Goal: Task Accomplishment & Management: Manage account settings

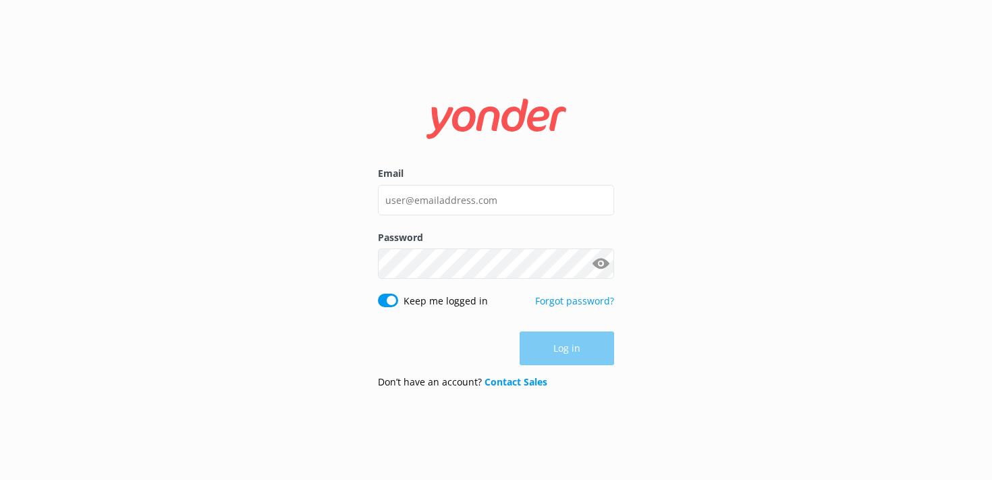
click at [515, 55] on div "Email Password Show password Keep me logged in Forgot password? Log in Don’t ha…" at bounding box center [496, 240] width 992 height 480
click at [586, 198] on input "Email" at bounding box center [496, 200] width 236 height 30
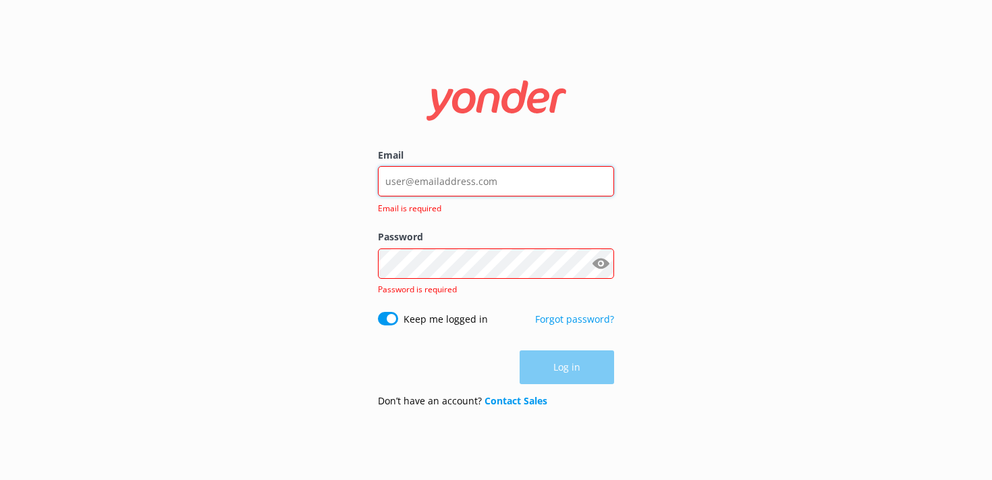
type input "[PERSON_NAME][EMAIL_ADDRESS][DOMAIN_NAME]"
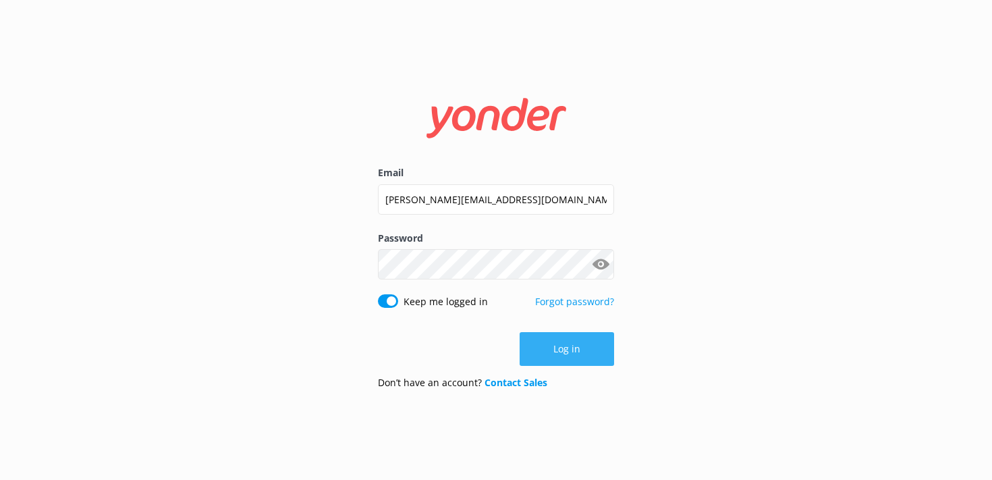
click at [559, 343] on button "Log in" at bounding box center [567, 349] width 94 height 34
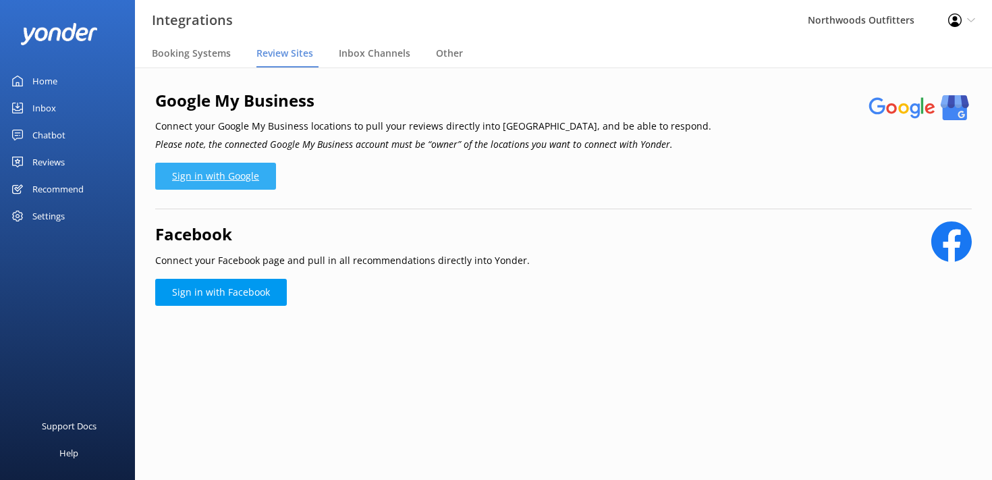
click at [203, 166] on link "Sign in with Google" at bounding box center [215, 176] width 121 height 27
click at [241, 175] on link "Sign in with Google" at bounding box center [215, 176] width 121 height 27
click at [37, 163] on div "Reviews" at bounding box center [48, 161] width 32 height 27
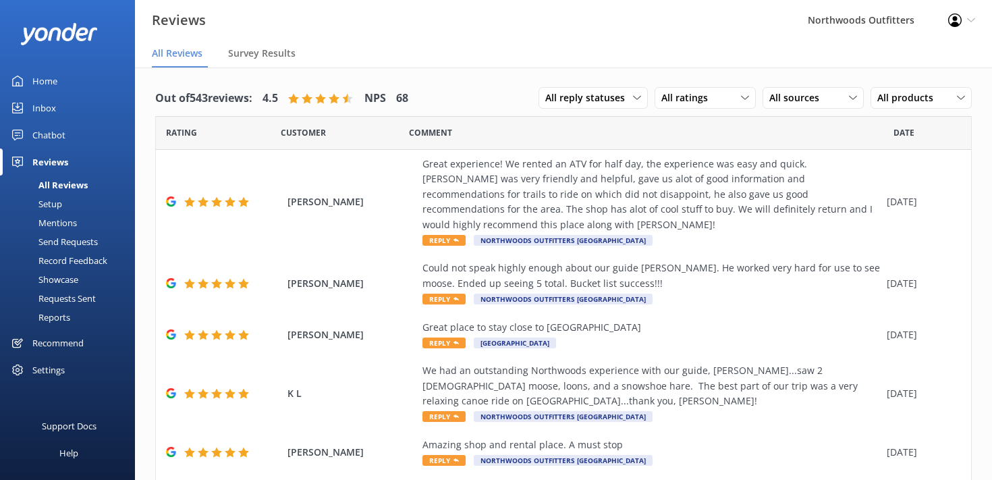
click at [59, 242] on div "Send Requests" at bounding box center [53, 241] width 90 height 19
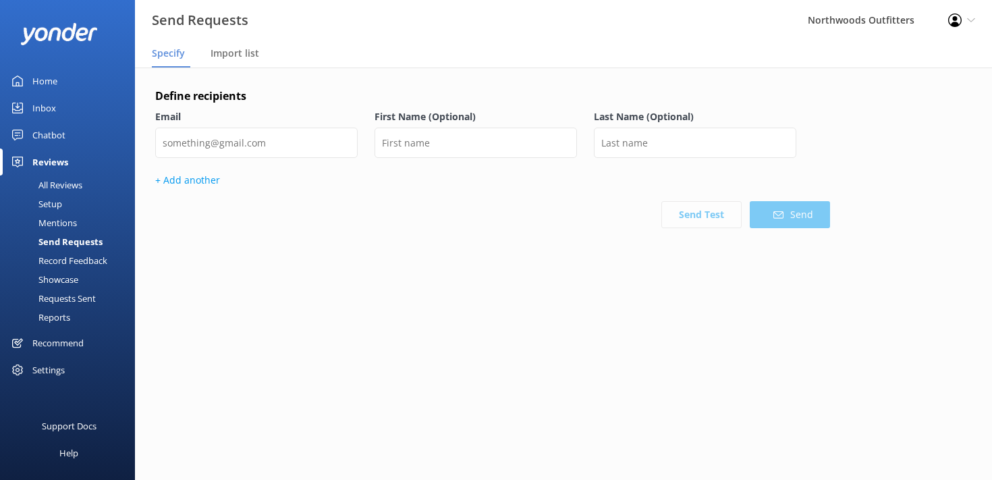
click at [36, 370] on div "Settings" at bounding box center [48, 369] width 32 height 27
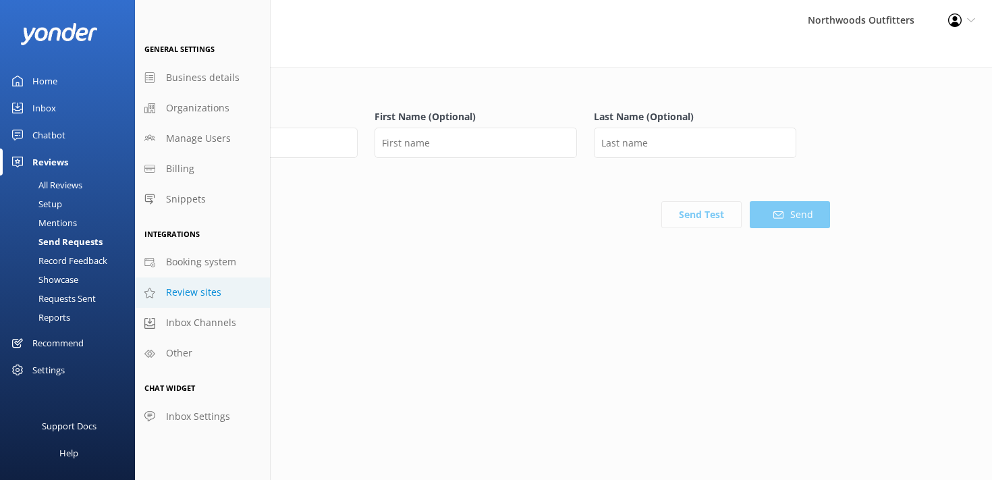
click at [190, 293] on span "Review sites" at bounding box center [193, 292] width 55 height 15
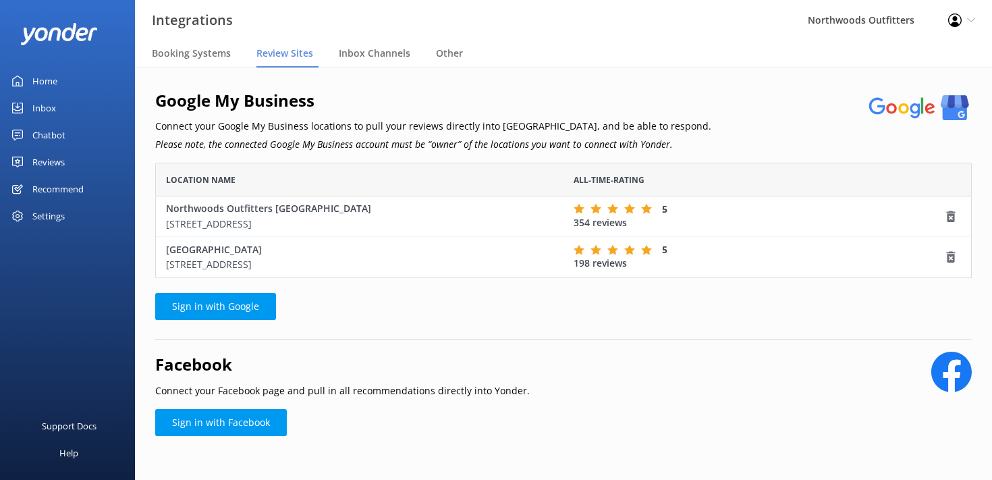
scroll to position [115, 816]
click at [370, 55] on span "Inbox Channels" at bounding box center [375, 53] width 72 height 13
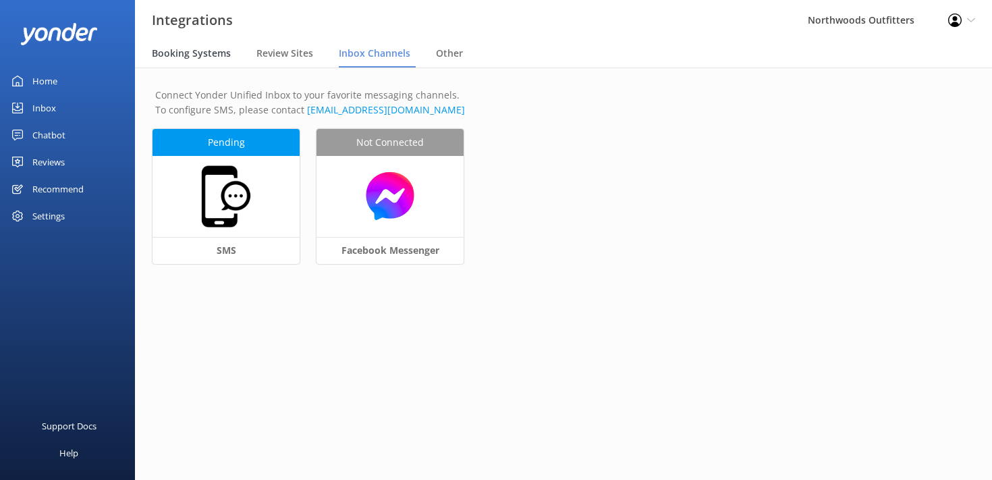
click at [205, 51] on span "Booking Systems" at bounding box center [191, 53] width 79 height 13
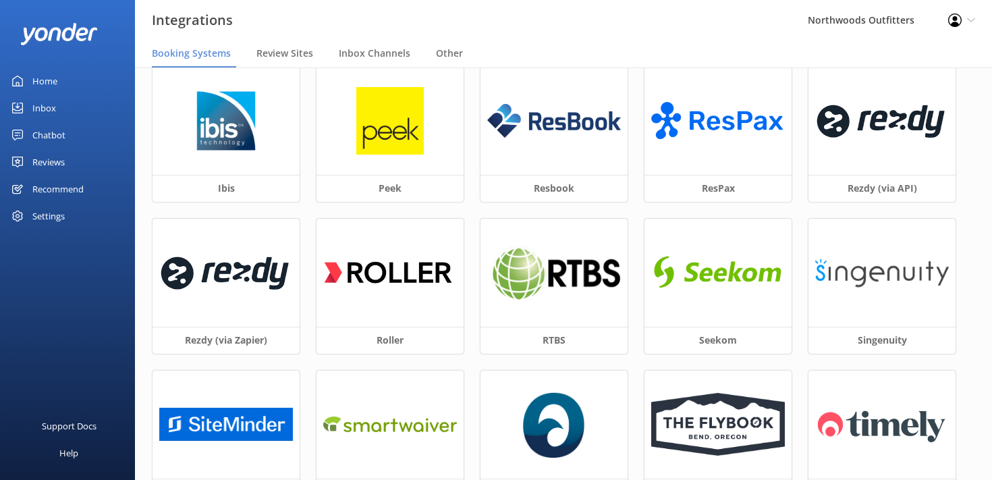
scroll to position [495, 0]
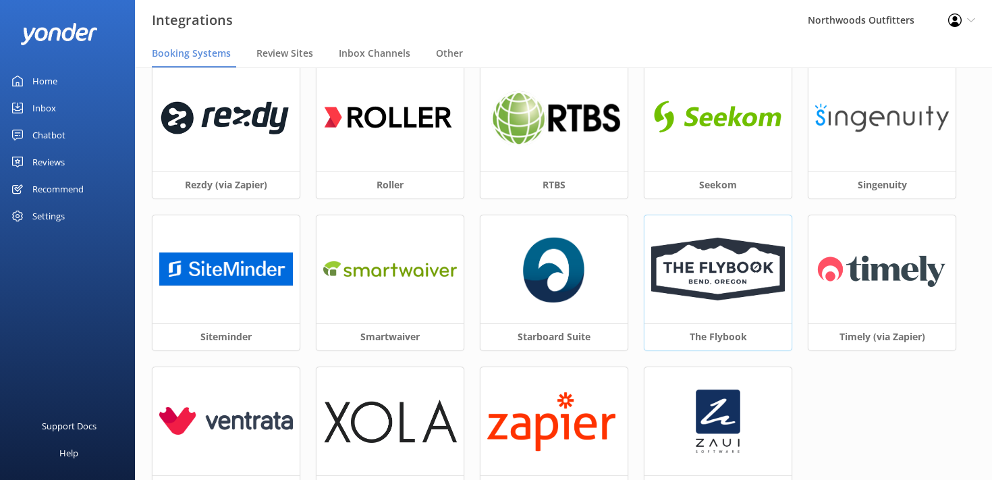
click at [720, 278] on img at bounding box center [718, 268] width 134 height 63
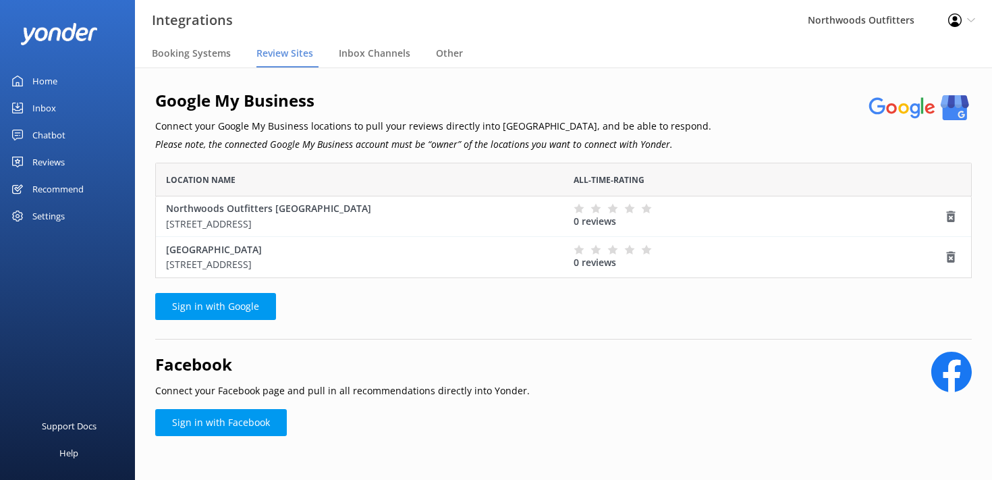
scroll to position [115, 816]
click at [195, 106] on h2 "Google My Business" at bounding box center [433, 101] width 556 height 26
click at [362, 56] on span "Inbox Channels" at bounding box center [375, 53] width 72 height 13
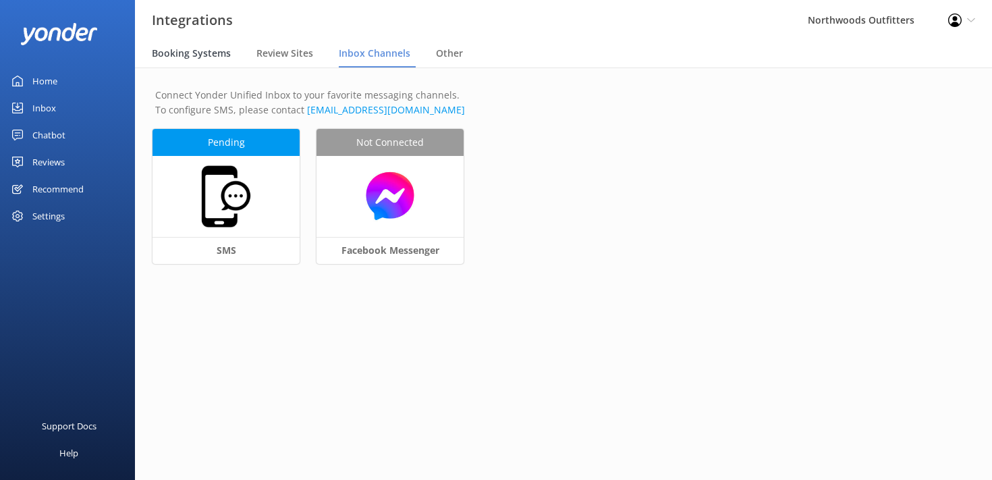
click at [171, 48] on span "Booking Systems" at bounding box center [191, 53] width 79 height 13
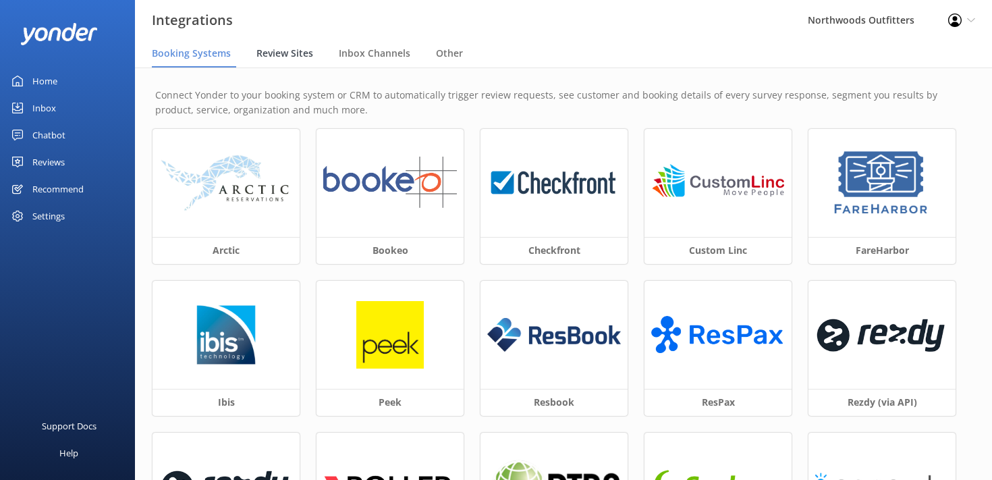
click at [277, 54] on span "Review Sites" at bounding box center [284, 53] width 57 height 13
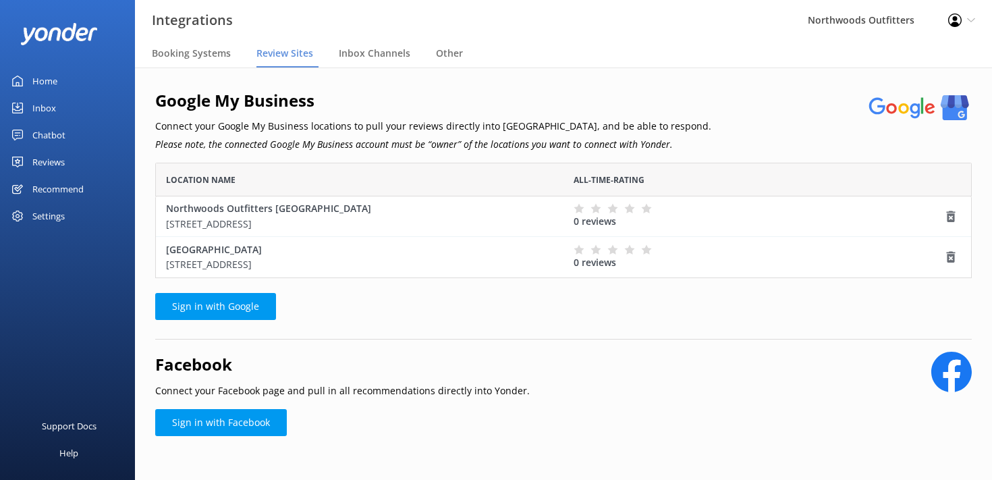
scroll to position [115, 816]
click at [356, 134] on div "Google My Business Connect your Google My Business locations to pull your revie…" at bounding box center [433, 121] width 556 height 67
click at [61, 214] on div "Settings" at bounding box center [48, 215] width 32 height 27
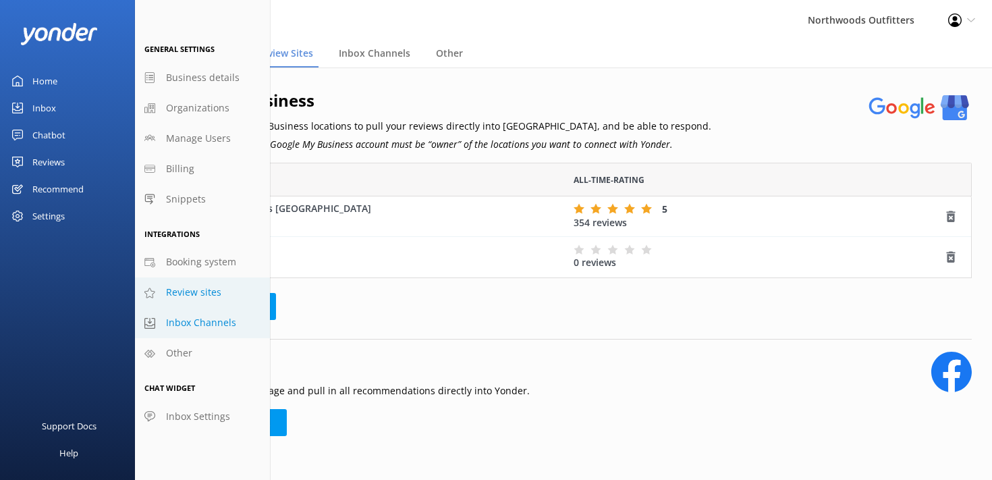
click at [195, 321] on span "Inbox Channels" at bounding box center [201, 322] width 70 height 15
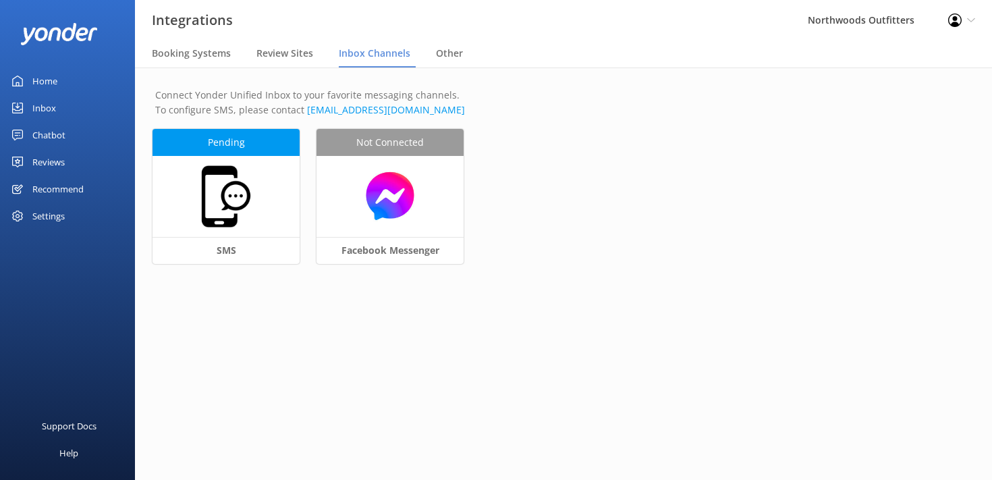
click at [41, 217] on div "Settings" at bounding box center [48, 215] width 32 height 27
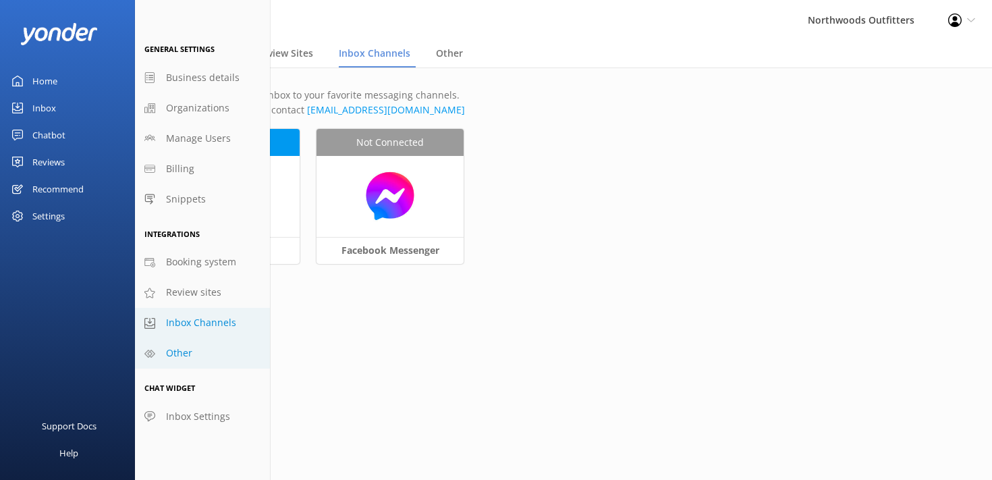
click at [171, 350] on span "Other" at bounding box center [179, 352] width 26 height 15
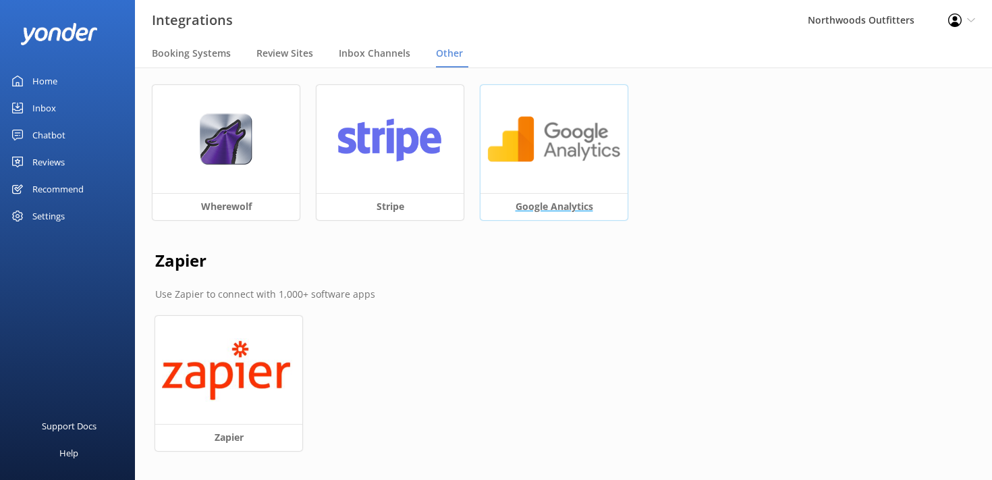
click at [563, 201] on h3 "Google Analytics" at bounding box center [553, 206] width 147 height 27
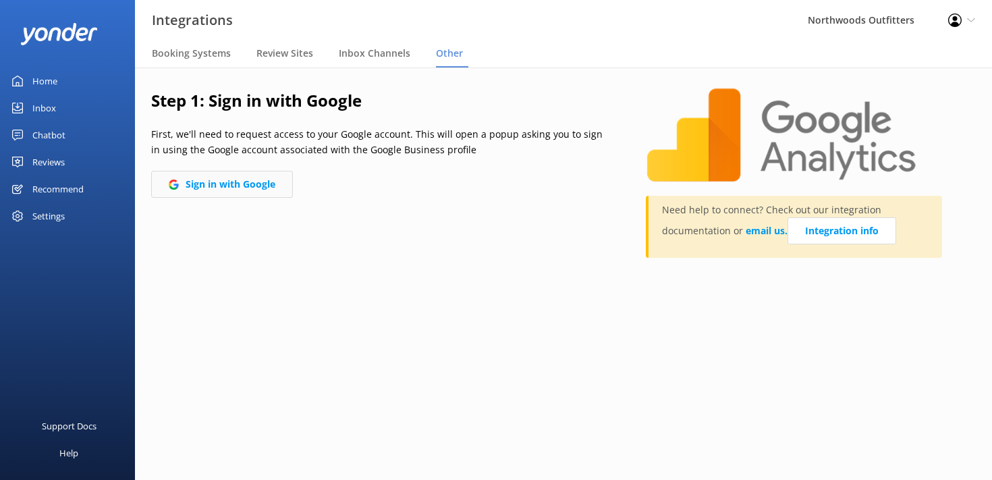
click at [252, 184] on button "Sign in with Google" at bounding box center [222, 184] width 142 height 27
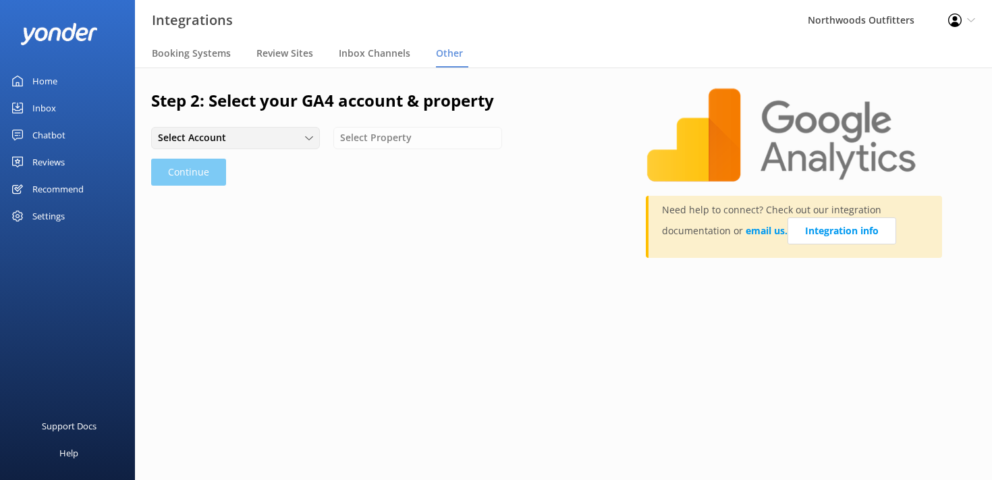
click at [305, 140] on icon at bounding box center [309, 138] width 8 height 8
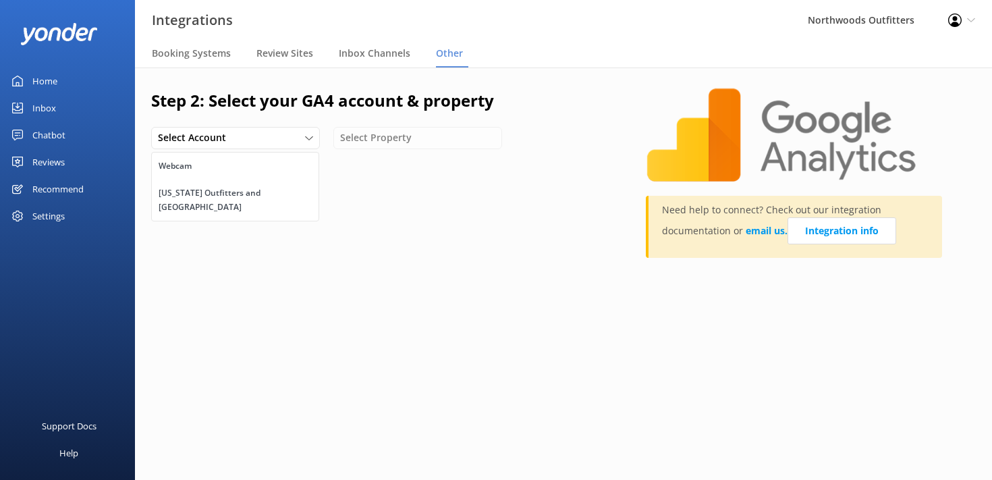
click at [455, 162] on div "Step 2: Select your GA4 account & property Select Account Webcam Maine Outfitte…" at bounding box center [398, 180] width 495 height 184
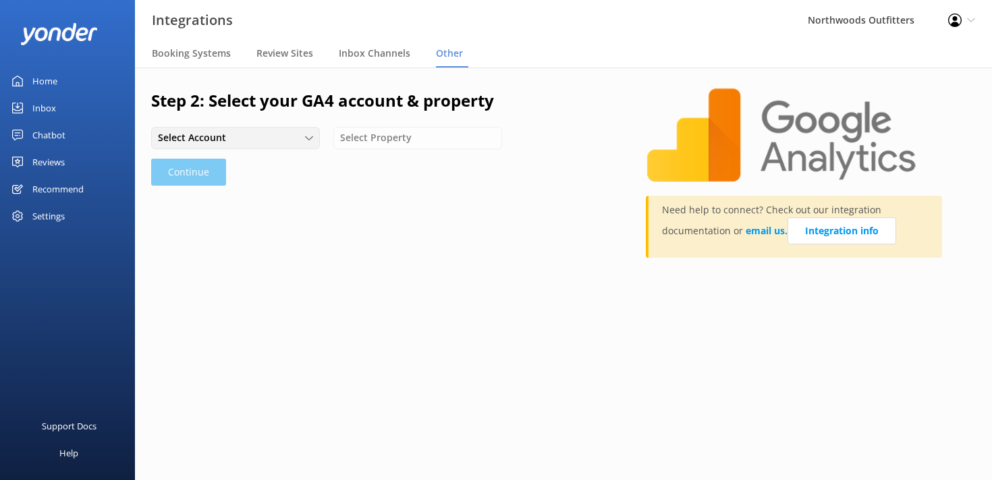
click at [308, 134] on icon at bounding box center [309, 138] width 8 height 8
click at [264, 193] on div "Maine Outfitters and Mouse Mountain Inn" at bounding box center [235, 200] width 153 height 28
click at [505, 139] on div "Select Property" at bounding box center [497, 137] width 162 height 15
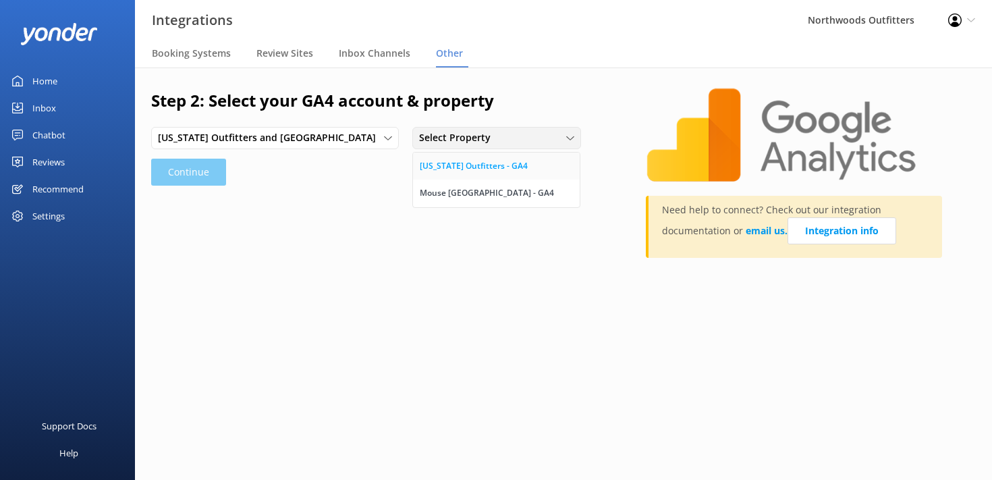
click at [478, 163] on div "Maine Outfitters - GA4" at bounding box center [474, 165] width 108 height 13
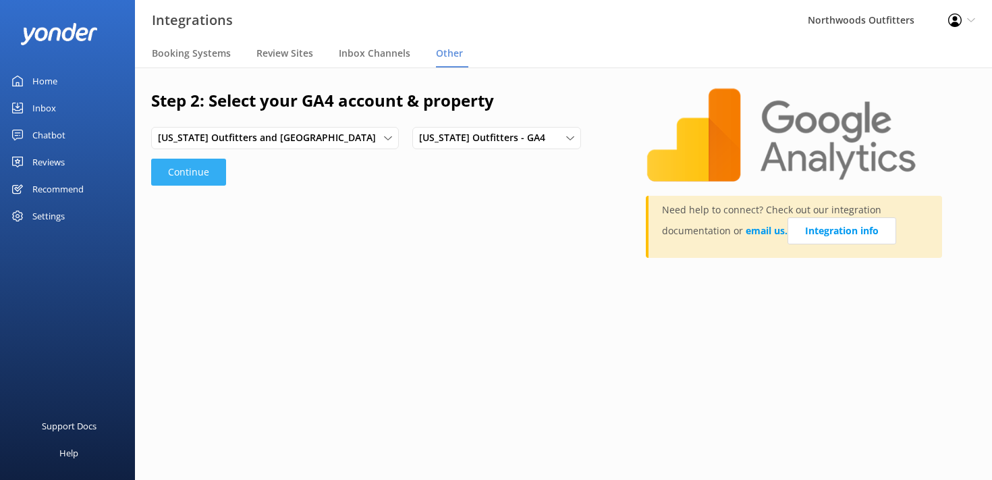
click at [188, 170] on button "Continue" at bounding box center [188, 172] width 75 height 27
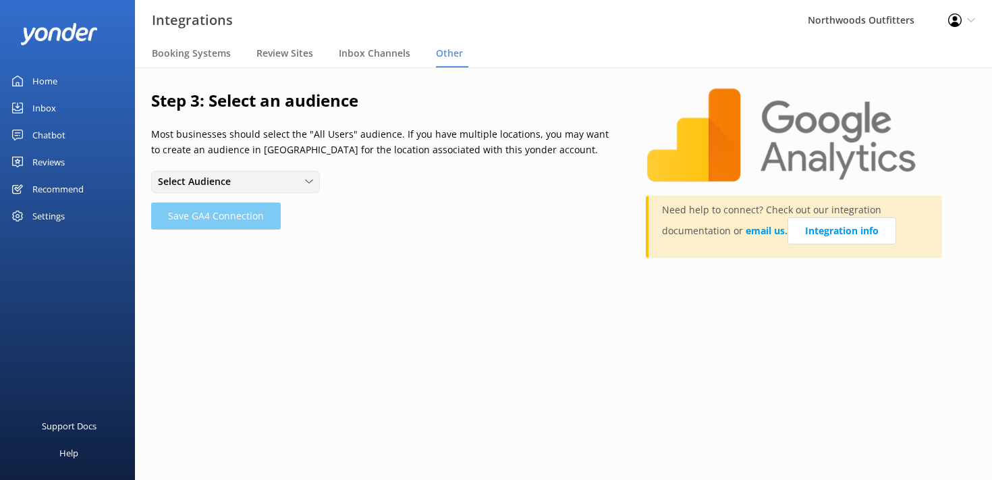
click at [305, 185] on icon at bounding box center [309, 181] width 8 height 8
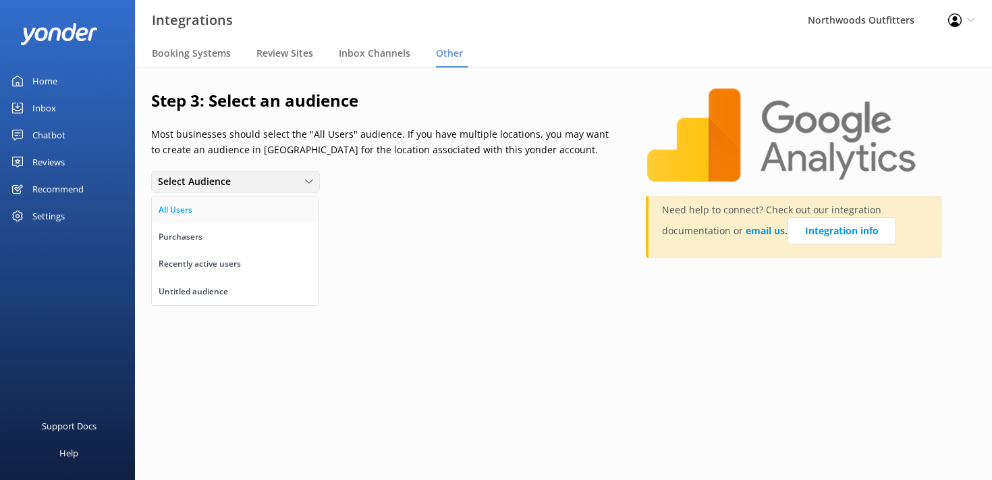
click at [191, 208] on div "All Users" at bounding box center [176, 209] width 34 height 13
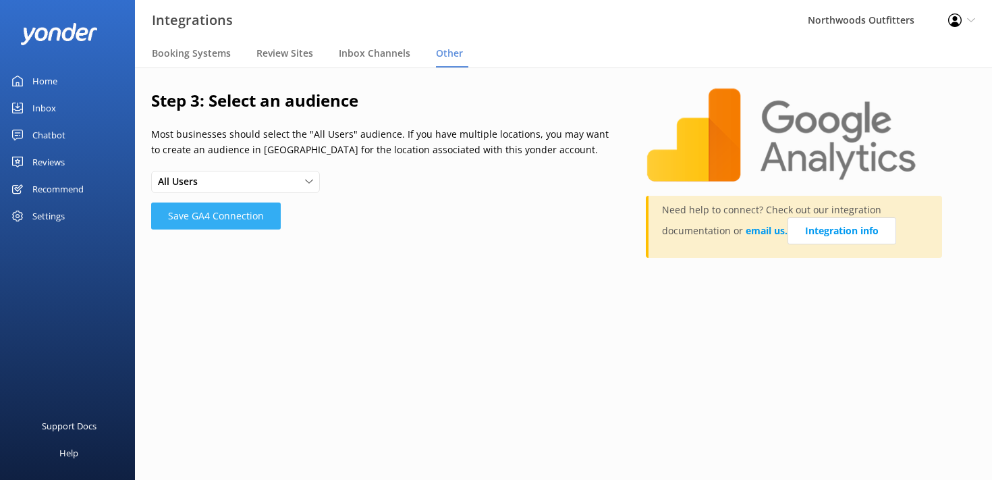
click at [231, 219] on button "Save GA4 Connection" at bounding box center [216, 215] width 130 height 27
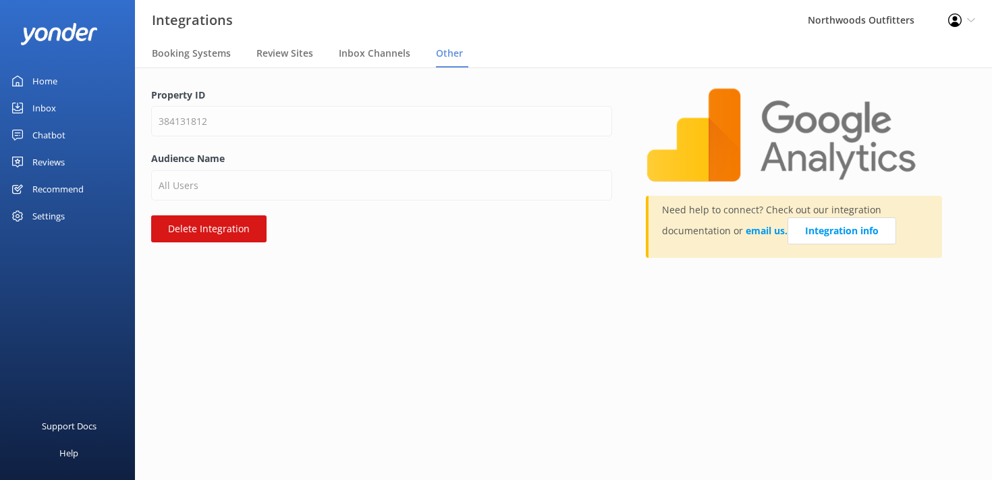
click at [439, 283] on div "Property ID 384131812 Audience Name All Users Delete Integration Need help to c…" at bounding box center [563, 182] width 857 height 231
click at [271, 356] on main "Property ID 384131812 Audience Name All Users Delete Integration Need help to c…" at bounding box center [563, 273] width 857 height 412
click at [47, 212] on div "Settings" at bounding box center [48, 215] width 32 height 27
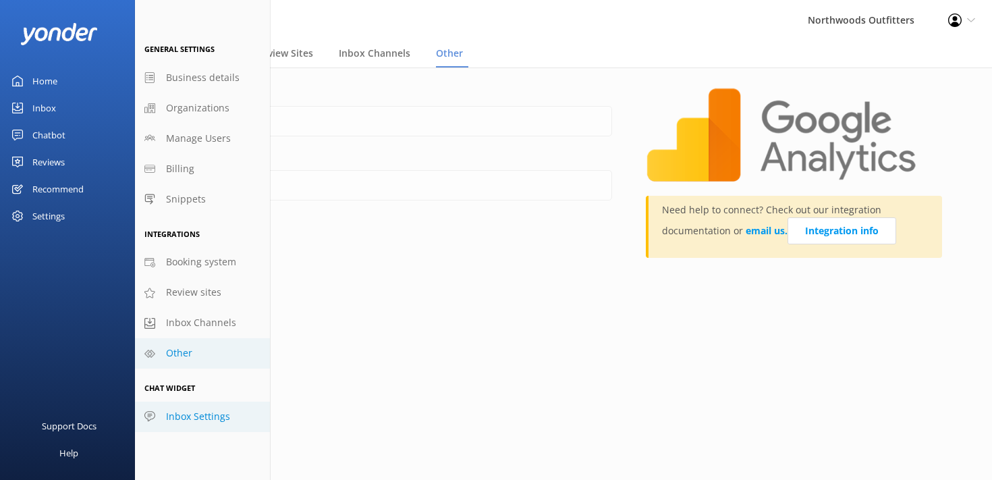
click at [186, 417] on span "Inbox Settings" at bounding box center [198, 416] width 64 height 15
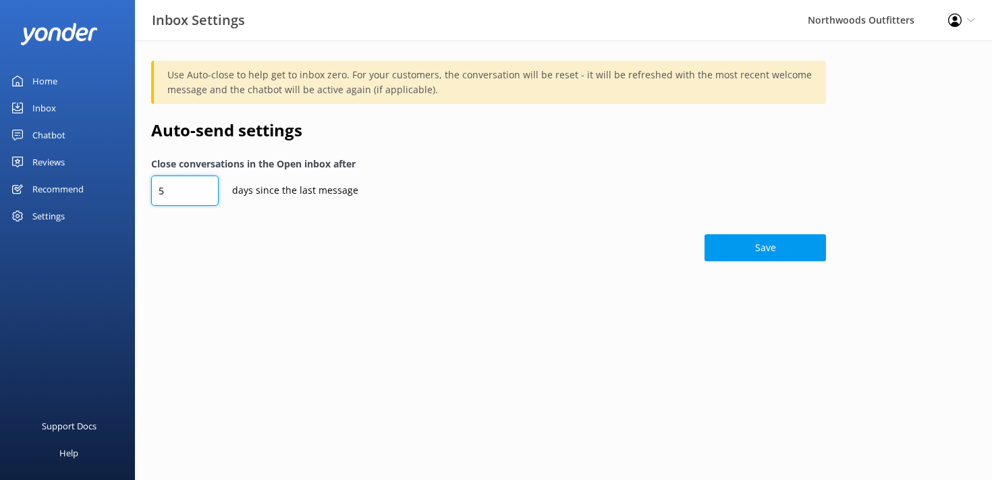
drag, startPoint x: 172, startPoint y: 188, endPoint x: 156, endPoint y: 188, distance: 16.2
click at [156, 188] on input "5" at bounding box center [184, 190] width 67 height 30
type input "10"
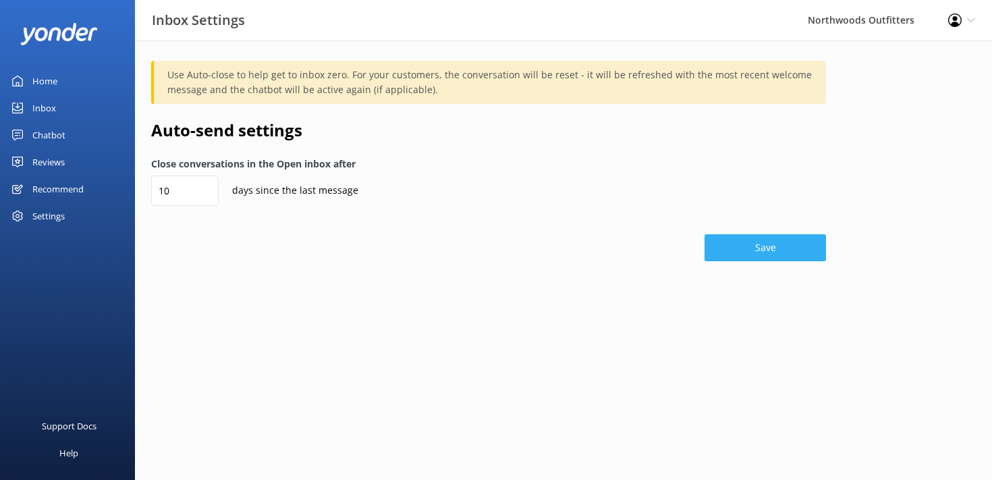
click at [762, 250] on button "Save" at bounding box center [764, 247] width 121 height 27
click at [44, 82] on div "Home" at bounding box center [44, 80] width 25 height 27
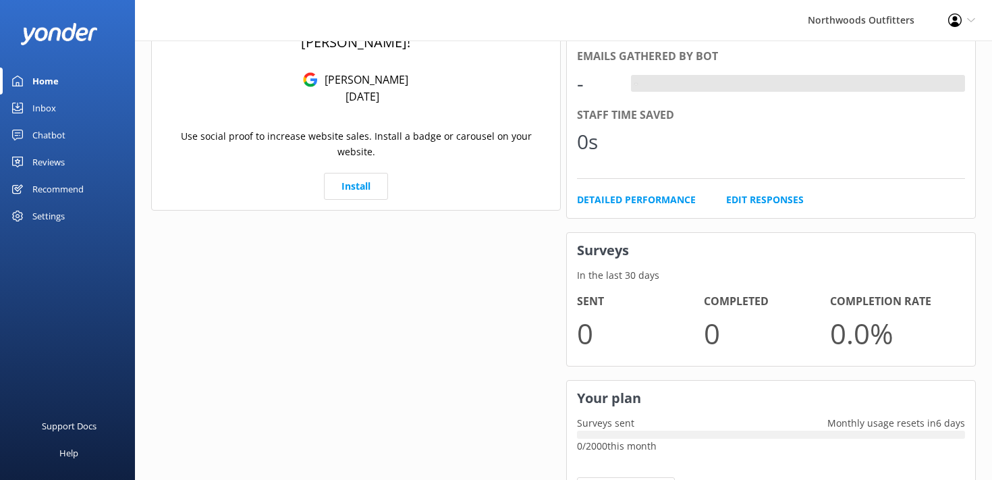
scroll to position [541, 0]
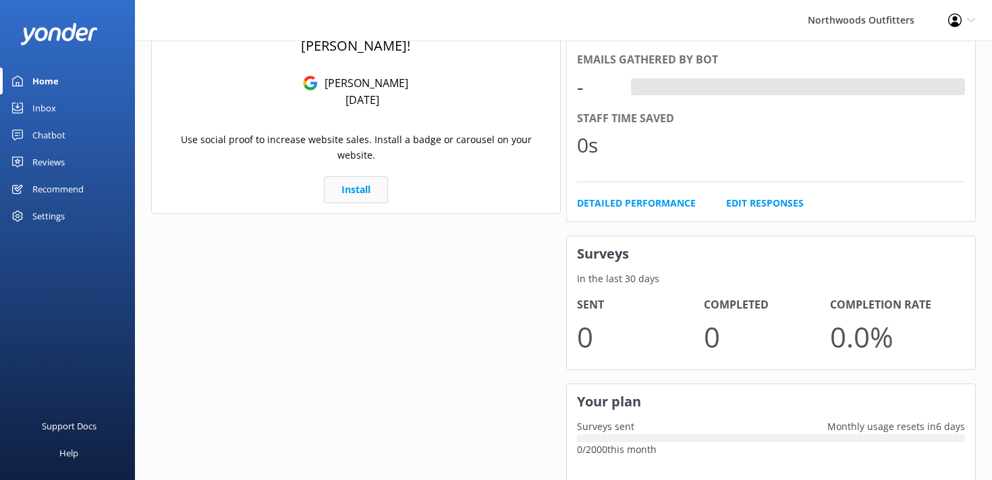
click at [350, 176] on link "Install" at bounding box center [356, 189] width 64 height 27
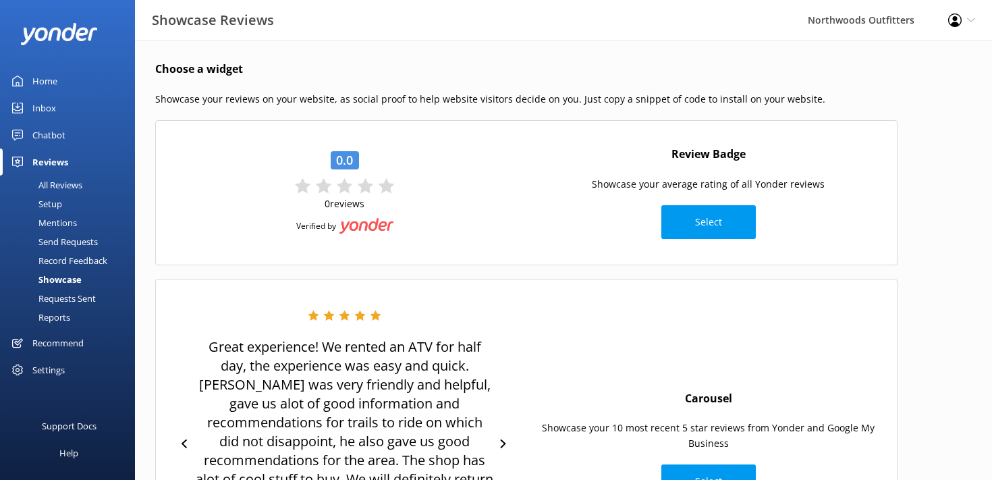
click at [70, 183] on div "All Reviews" at bounding box center [45, 184] width 74 height 19
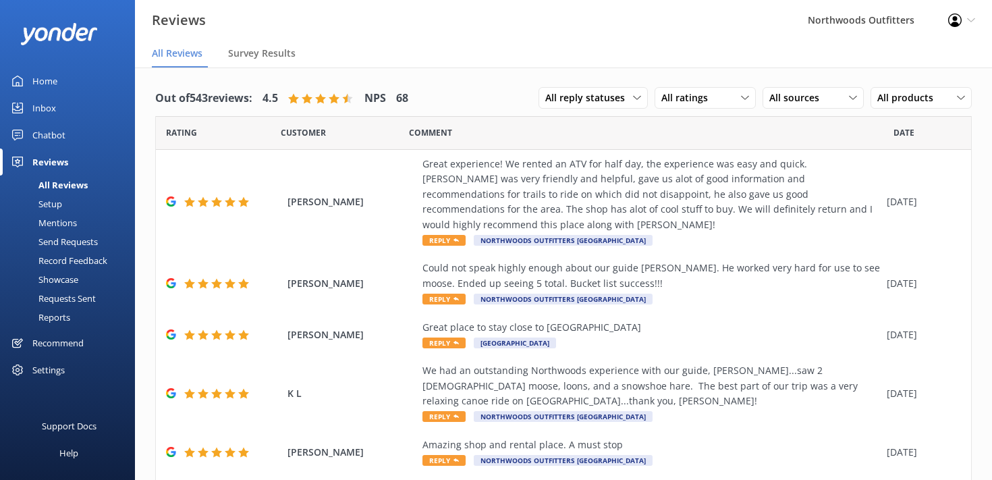
click at [48, 202] on div "Setup" at bounding box center [35, 203] width 54 height 19
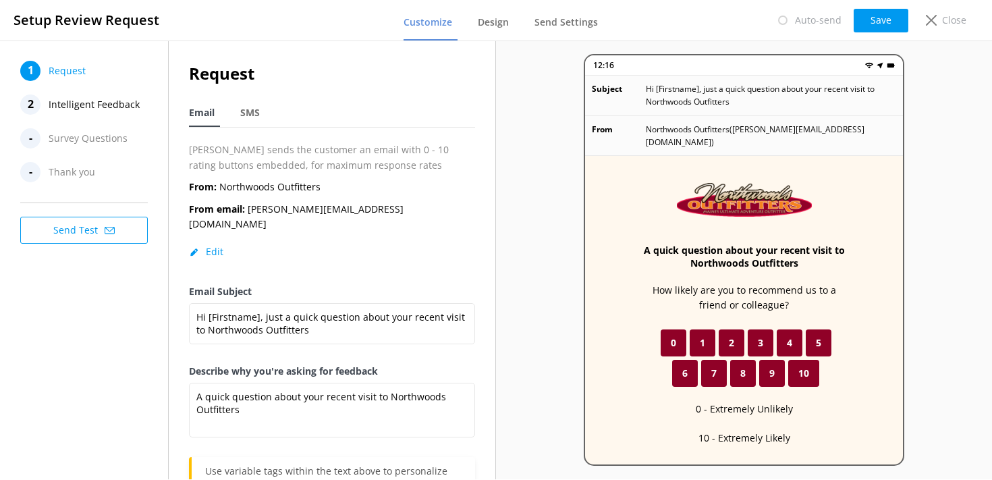
click at [92, 137] on span "Survey Questions" at bounding box center [88, 138] width 79 height 20
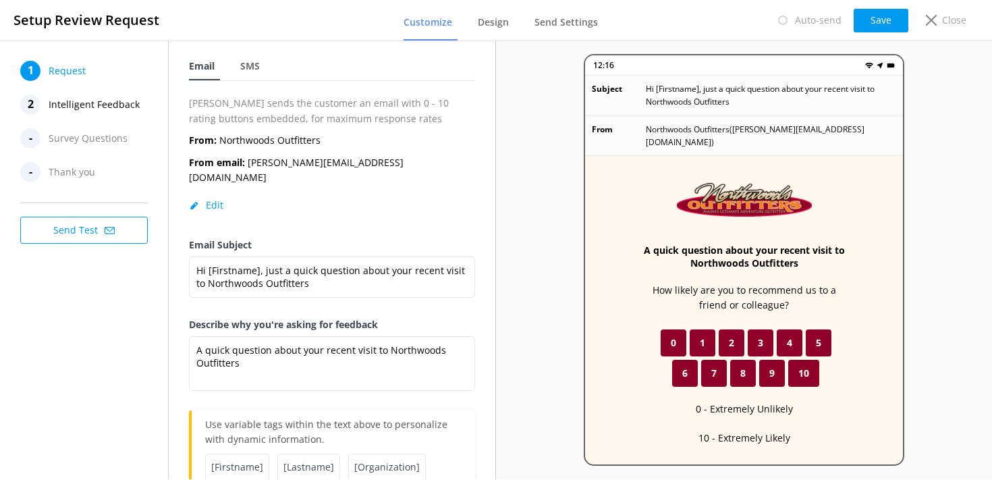
scroll to position [82, 0]
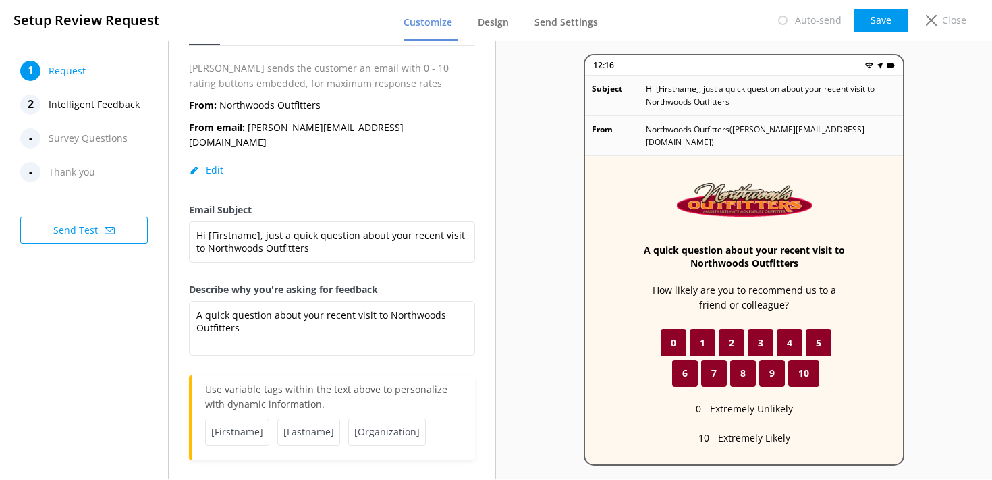
click at [82, 235] on button "Send Test" at bounding box center [84, 230] width 128 height 27
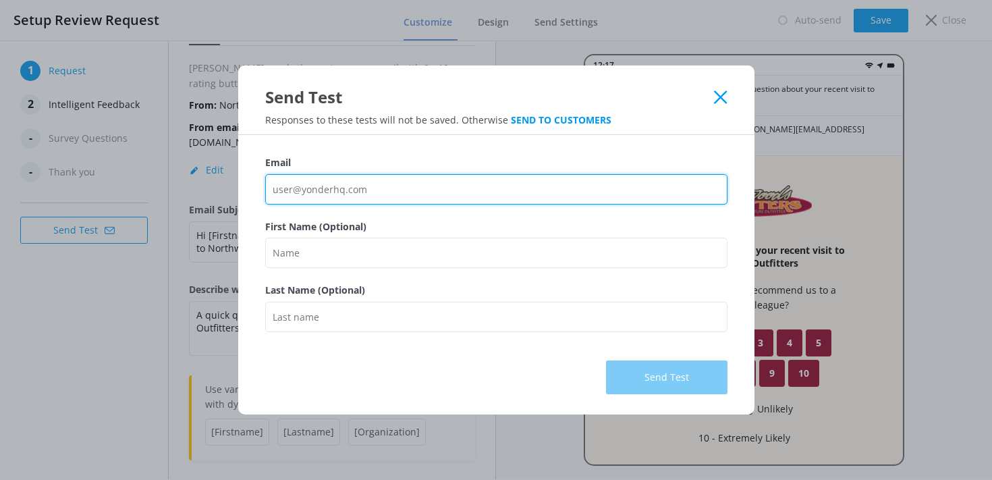
drag, startPoint x: 385, startPoint y: 188, endPoint x: 260, endPoint y: 198, distance: 124.6
click at [260, 198] on div "Email First Name (Optional) Last Name (Optional) Send Test" at bounding box center [496, 274] width 516 height 279
type input "j"
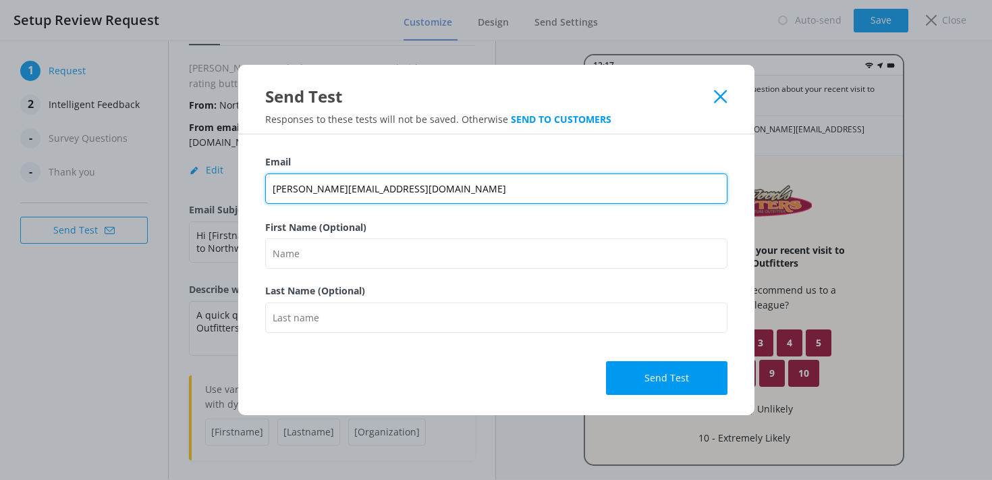
type input "mike@maineoutfitter.com"
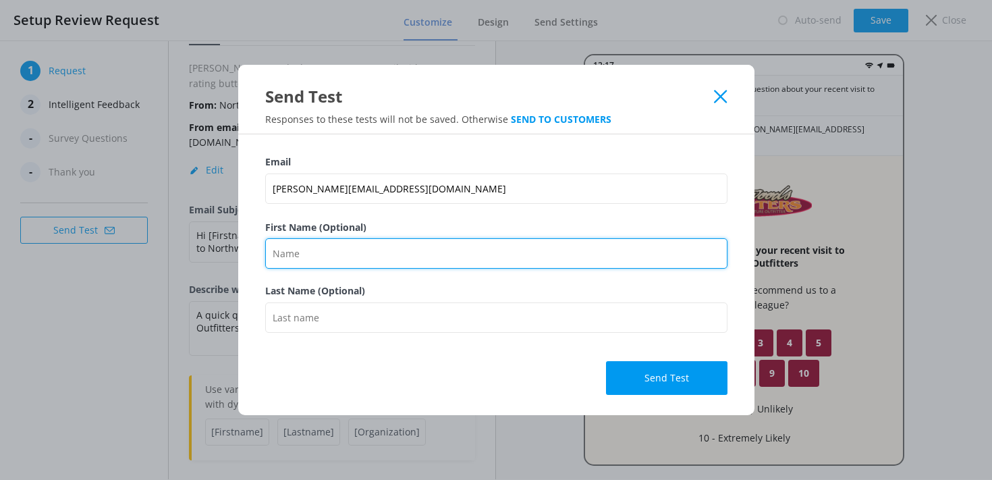
click at [393, 247] on input "First Name (Optional)" at bounding box center [496, 253] width 462 height 30
type input "mike"
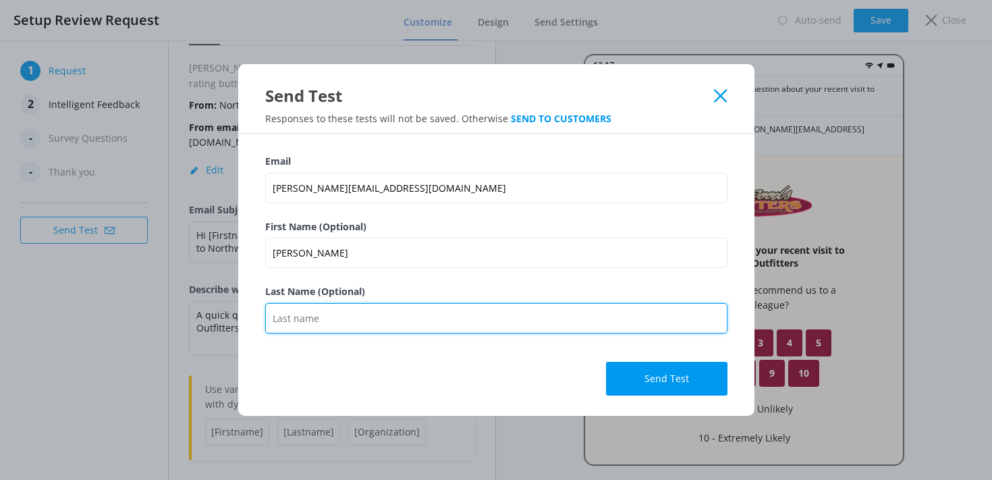
click at [392, 318] on input "Last Name (Optional)" at bounding box center [496, 318] width 462 height 30
type input "bou"
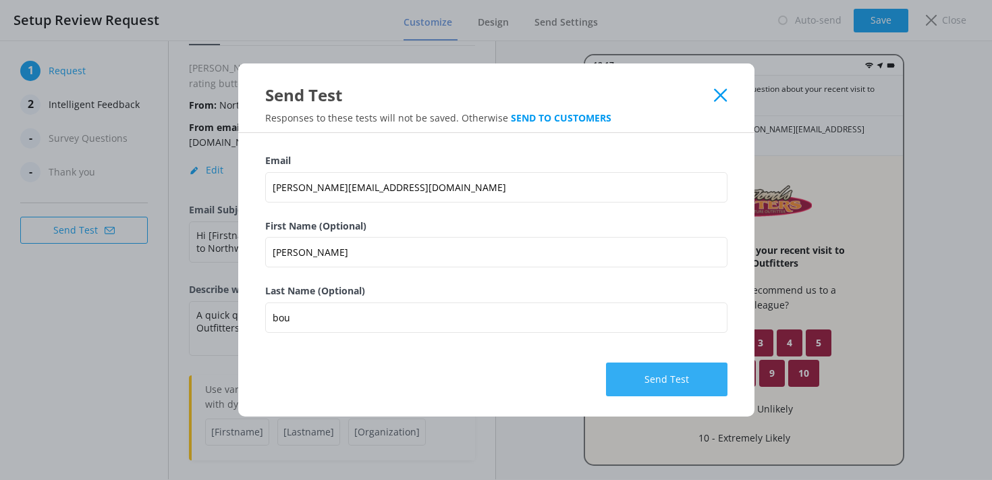
click at [686, 368] on button "Send Test" at bounding box center [666, 379] width 121 height 34
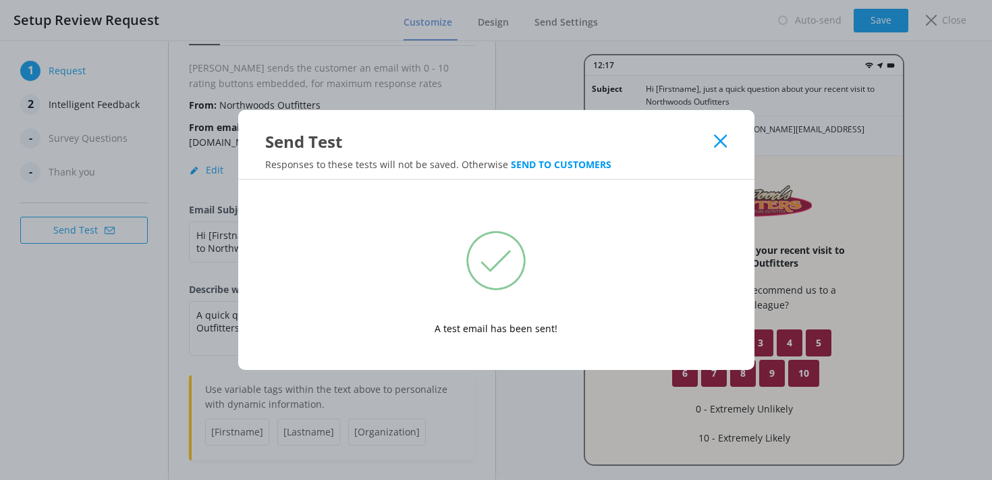
click at [111, 331] on div "Send Test Responses to these tests will not be saved. Otherwise SEND TO CUSTOME…" at bounding box center [496, 240] width 992 height 480
click at [719, 141] on use at bounding box center [720, 141] width 13 height 13
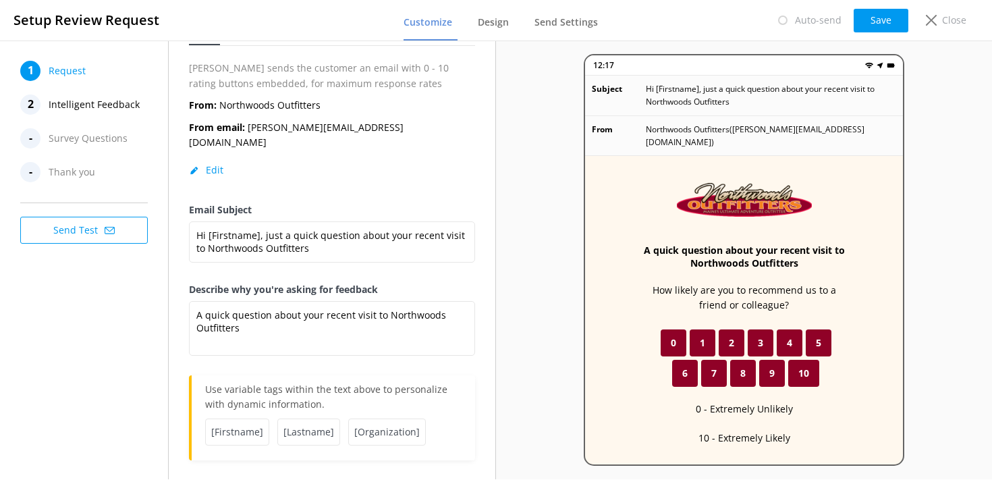
click at [81, 366] on div "1 Request 2 Intelligent Feedback - Survey Questions - Thank you Send Test" at bounding box center [84, 259] width 169 height 439
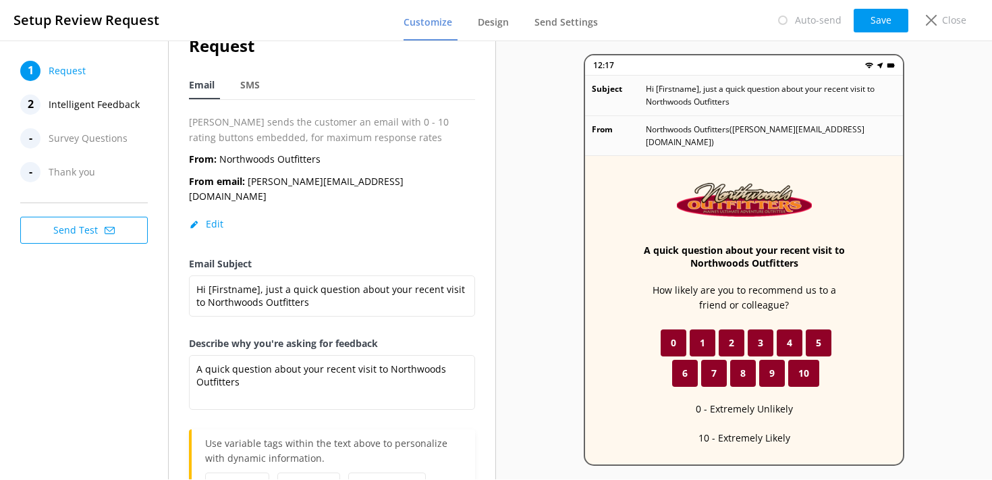
click at [51, 70] on span "Request" at bounding box center [67, 71] width 37 height 20
click at [70, 141] on span "Survey Questions" at bounding box center [88, 138] width 79 height 20
click at [52, 370] on div "1 Request 2 Intelligent Feedback - Survey Questions - Thank you Send Test" at bounding box center [84, 259] width 169 height 439
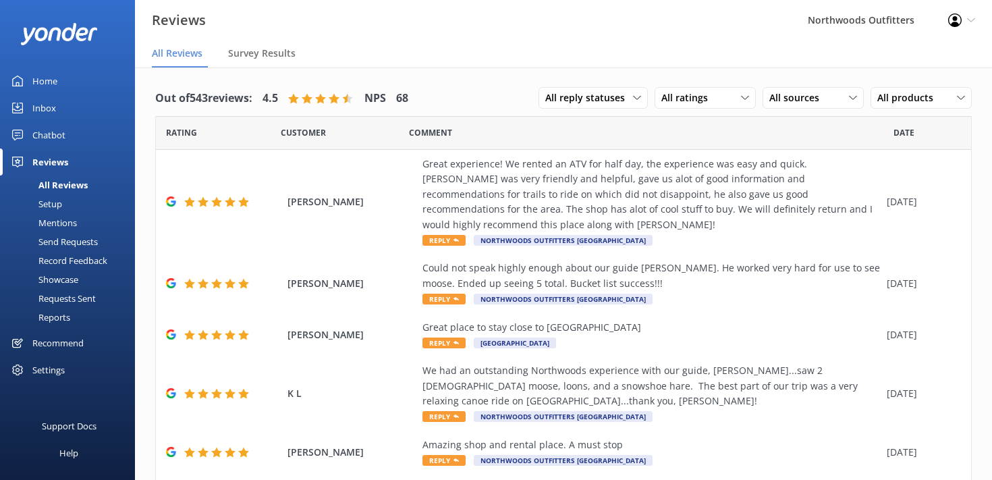
click at [57, 372] on div "Settings" at bounding box center [48, 369] width 32 height 27
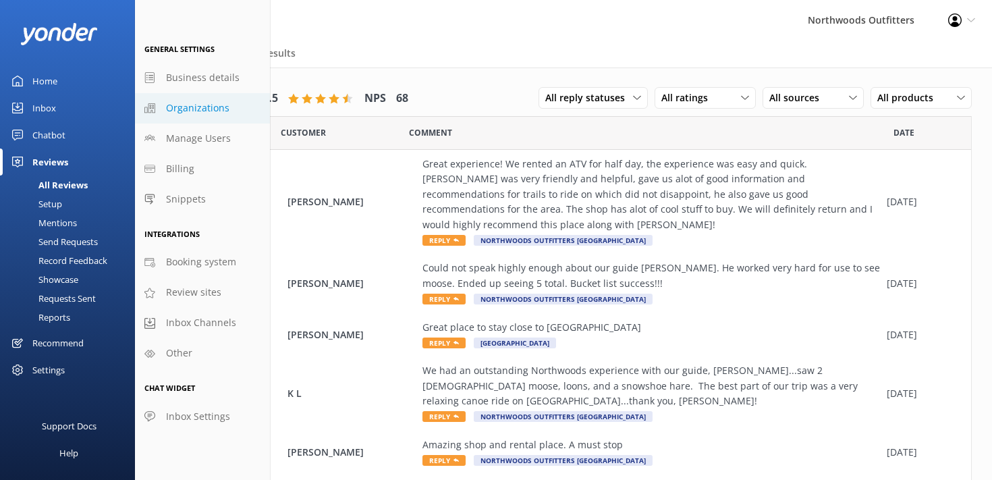
click at [181, 104] on span "Organizations" at bounding box center [197, 108] width 63 height 15
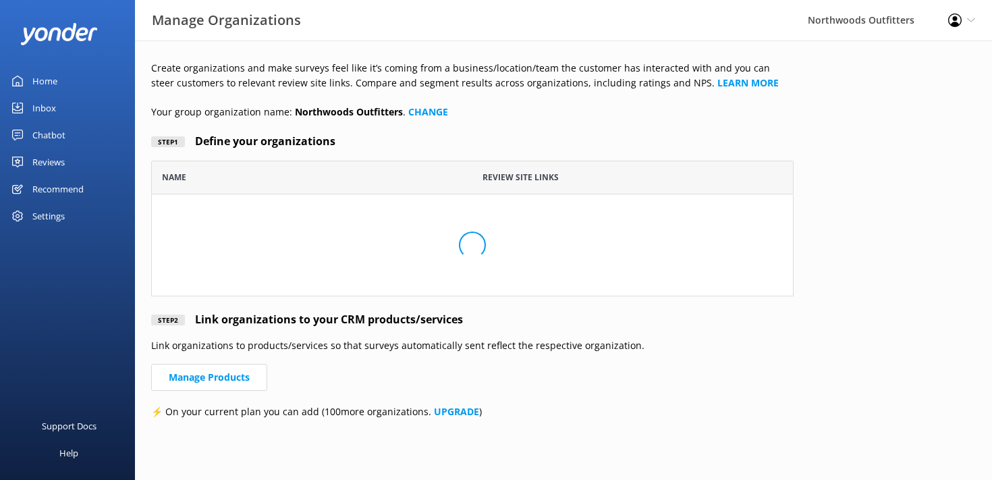
scroll to position [136, 642]
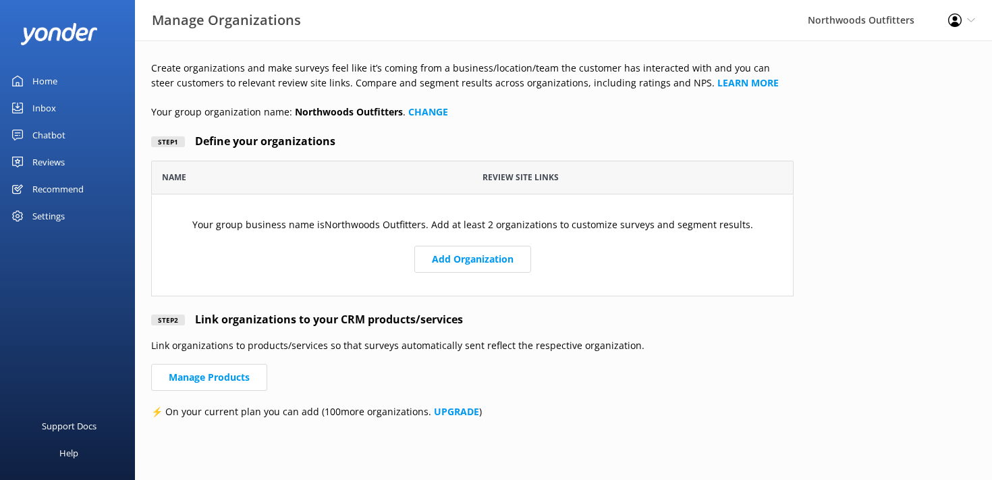
click at [195, 68] on p "Create organizations and make surveys feel like it’s coming from a business/loc…" at bounding box center [472, 76] width 642 height 30
click at [179, 65] on p "Create organizations and make surveys feel like it’s coming from a business/loc…" at bounding box center [472, 76] width 642 height 30
click at [40, 78] on div "Home" at bounding box center [44, 80] width 25 height 27
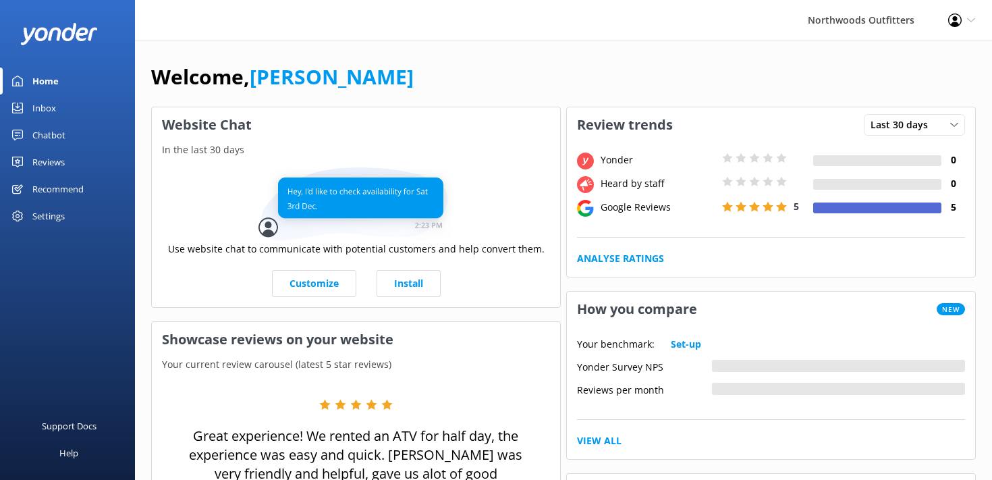
click at [53, 111] on div "Inbox" at bounding box center [44, 107] width 24 height 27
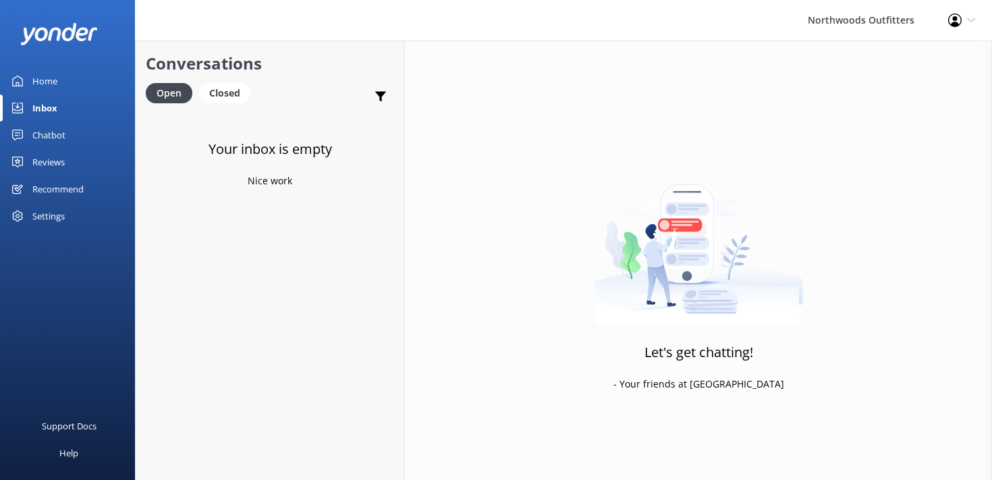
click at [44, 136] on div "Chatbot" at bounding box center [48, 134] width 33 height 27
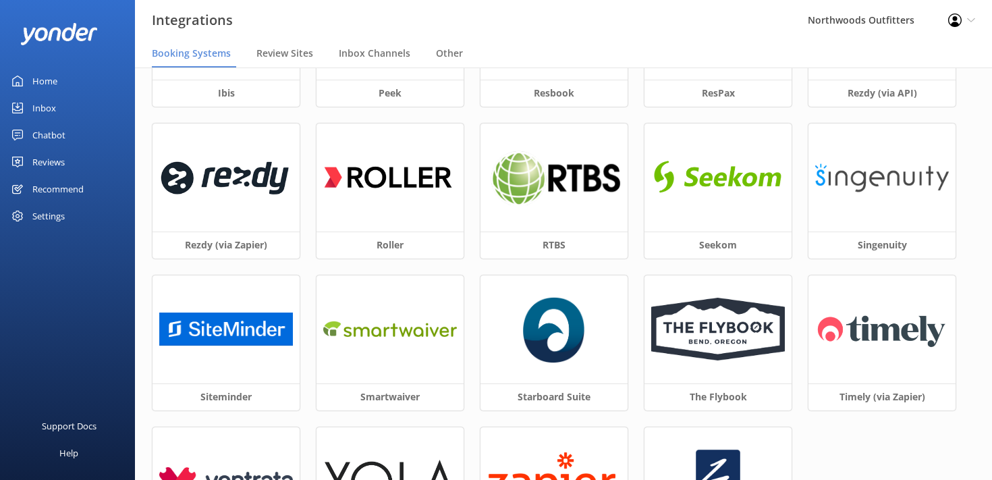
scroll to position [391, 0]
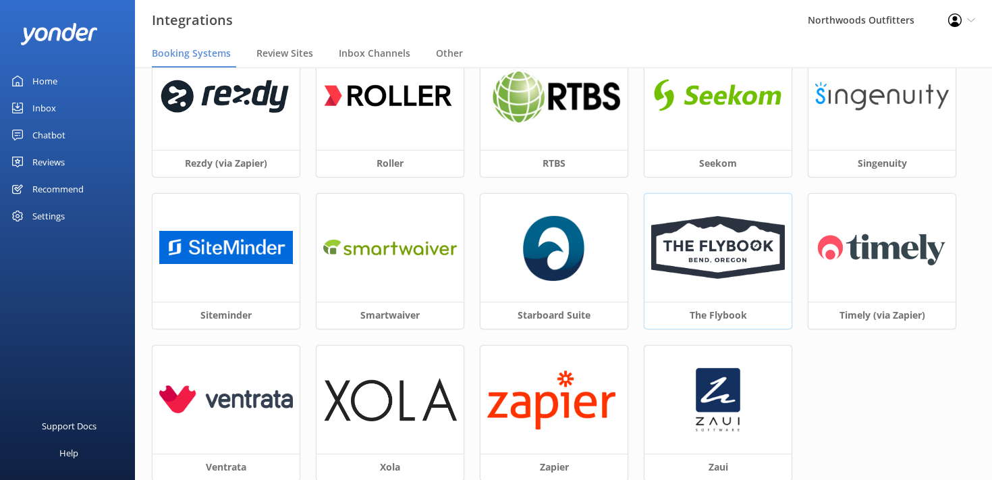
click at [714, 244] on img at bounding box center [718, 247] width 134 height 63
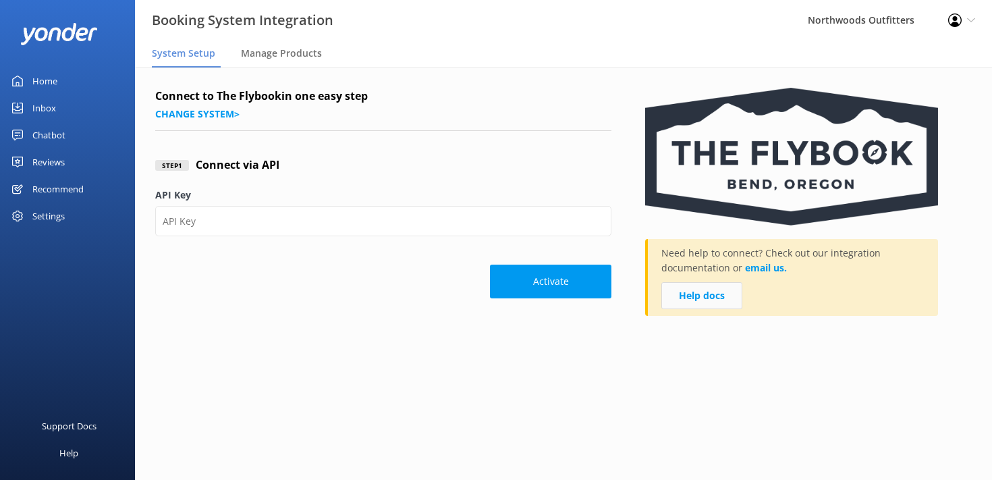
click at [708, 296] on link "Help docs" at bounding box center [701, 295] width 81 height 27
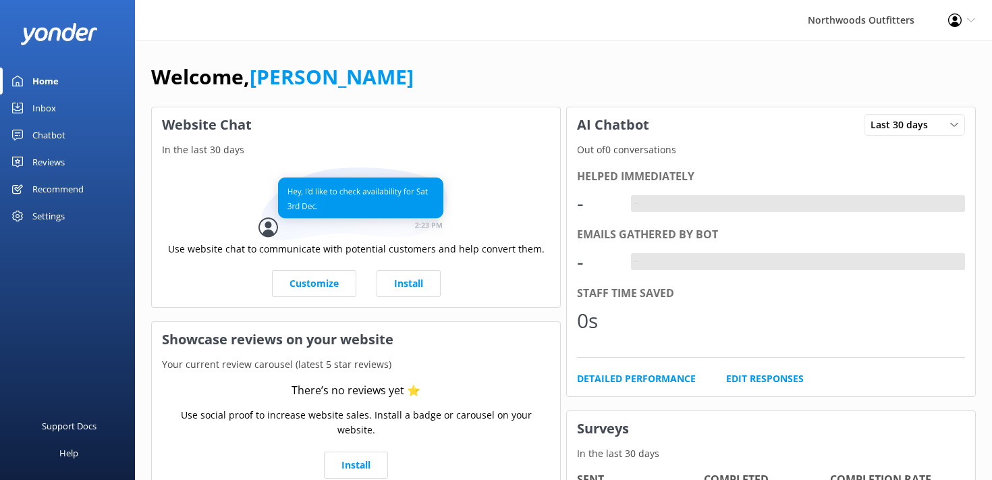
click at [50, 80] on div "Home" at bounding box center [45, 80] width 26 height 27
click at [47, 108] on div "Inbox" at bounding box center [44, 107] width 24 height 27
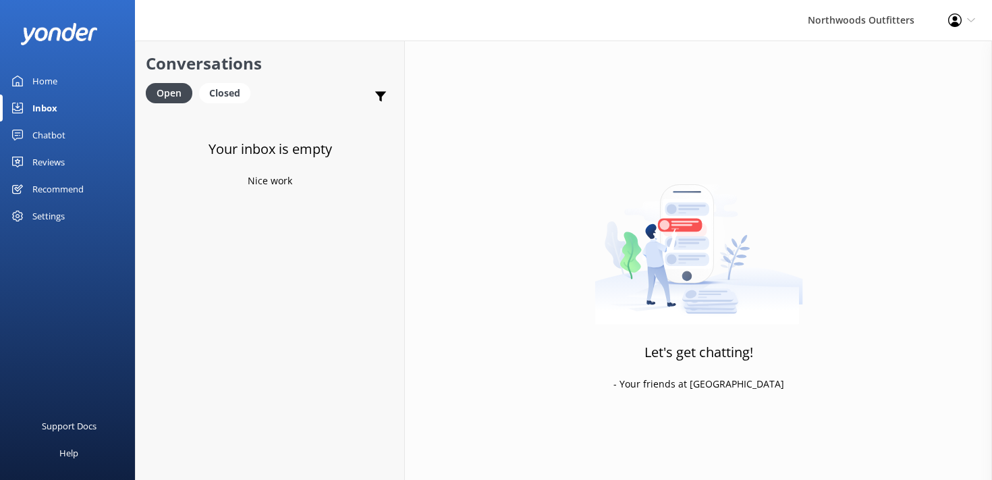
click at [51, 122] on div "Chatbot" at bounding box center [48, 134] width 33 height 27
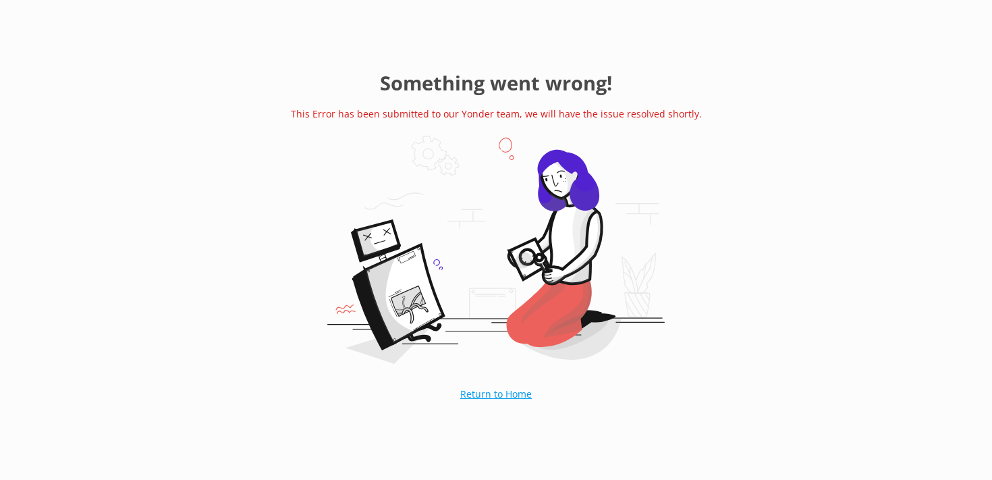
click at [504, 384] on link "Return to Home" at bounding box center [495, 394] width 139 height 34
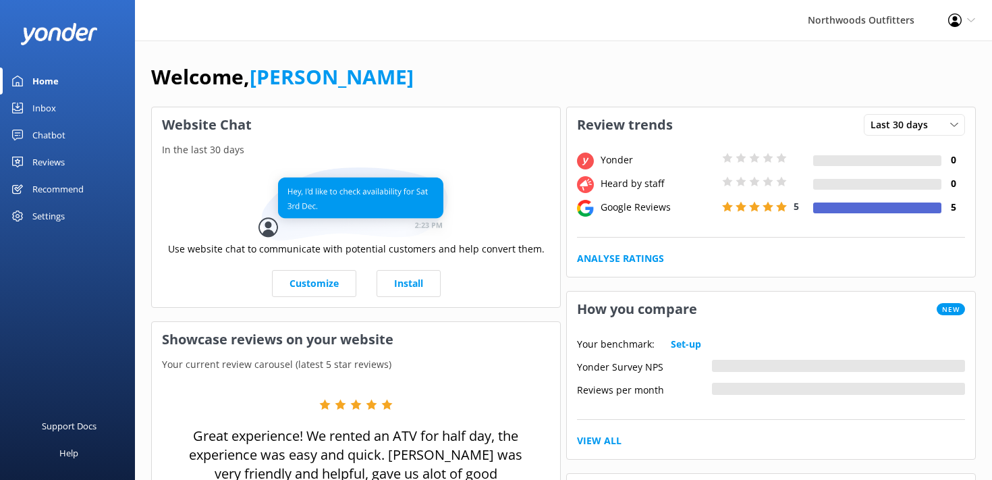
click at [40, 110] on div "Inbox" at bounding box center [44, 107] width 24 height 27
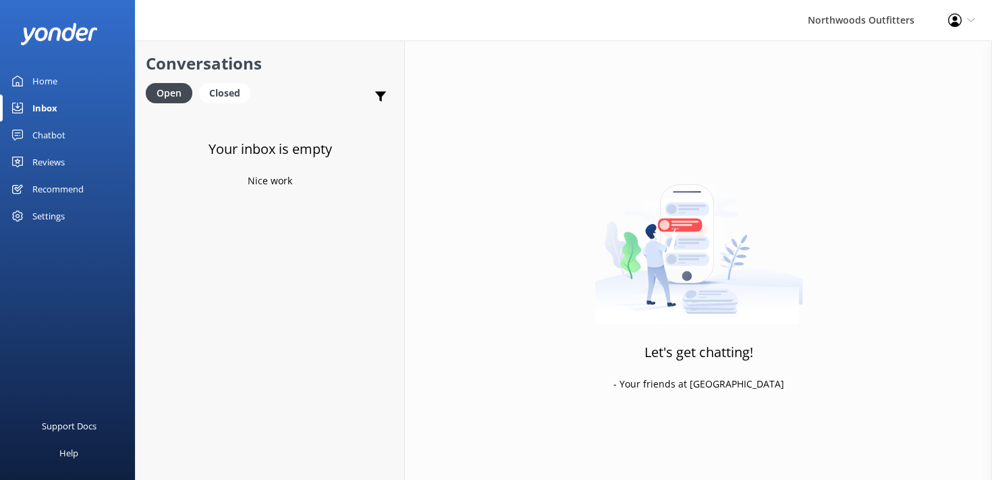
click at [43, 137] on div "Chatbot" at bounding box center [48, 134] width 33 height 27
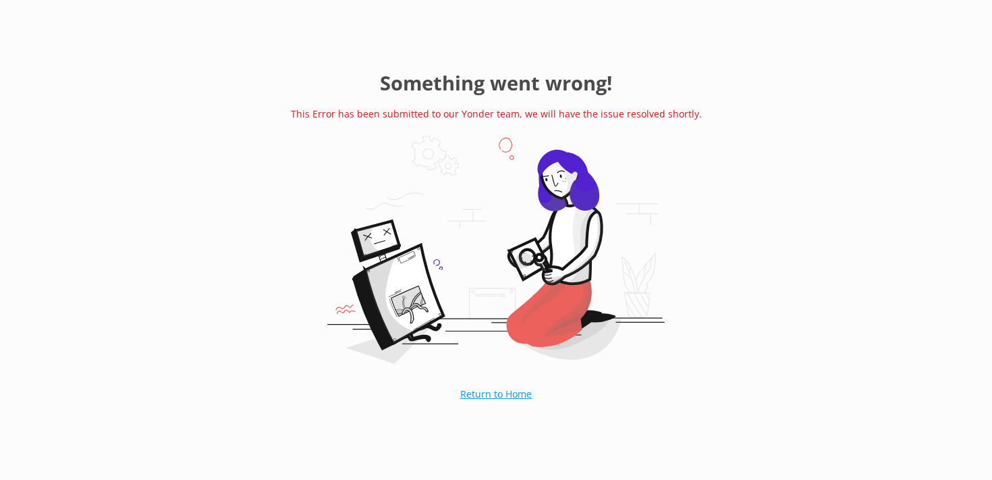
click at [526, 394] on link "Return to Home" at bounding box center [495, 394] width 139 height 34
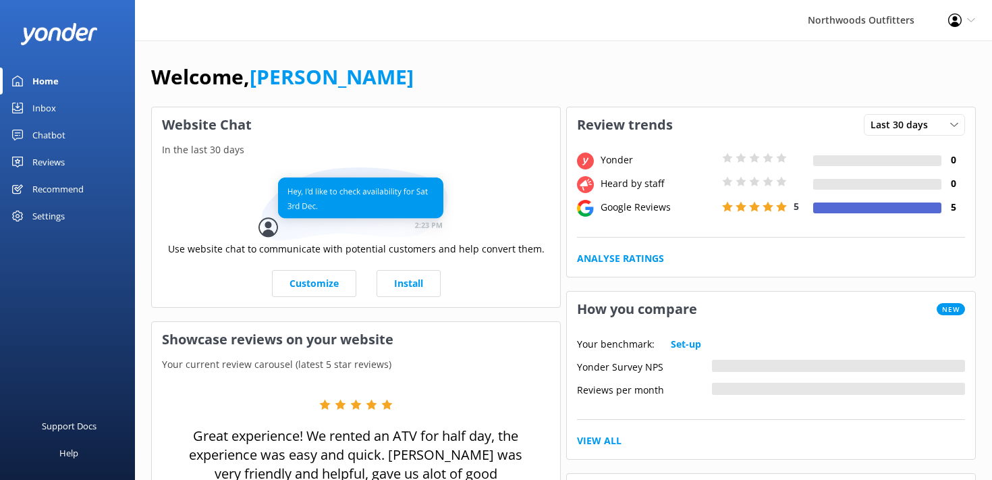
click at [45, 162] on div "Reviews" at bounding box center [48, 161] width 32 height 27
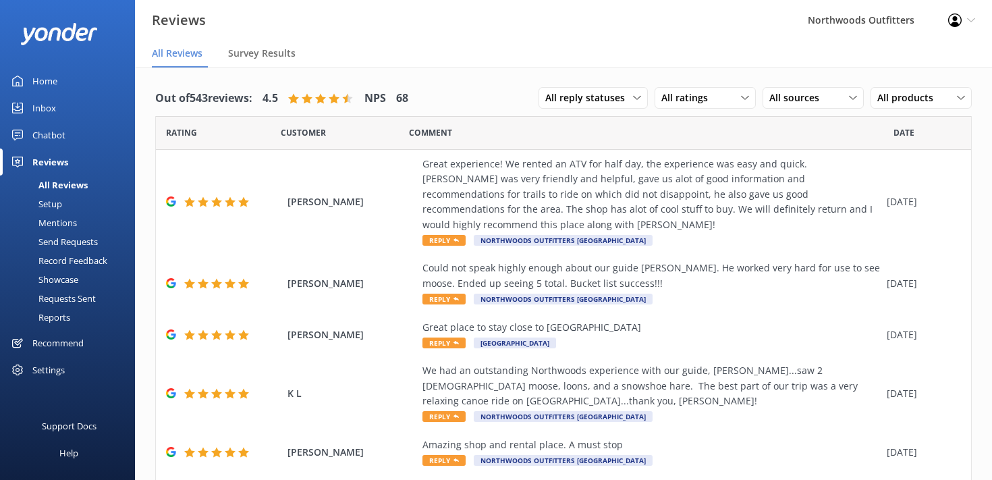
click at [429, 47] on nav "All Reviews Survey Results" at bounding box center [563, 53] width 857 height 27
click at [56, 185] on div "All Reviews" at bounding box center [48, 184] width 80 height 19
click at [54, 203] on div "Setup" at bounding box center [35, 203] width 54 height 19
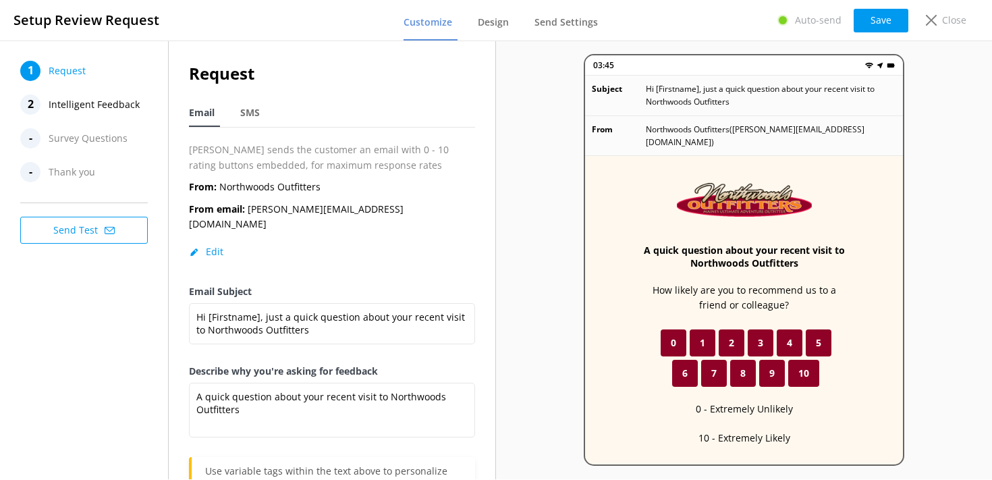
click at [80, 218] on button "Send Test" at bounding box center [84, 230] width 128 height 27
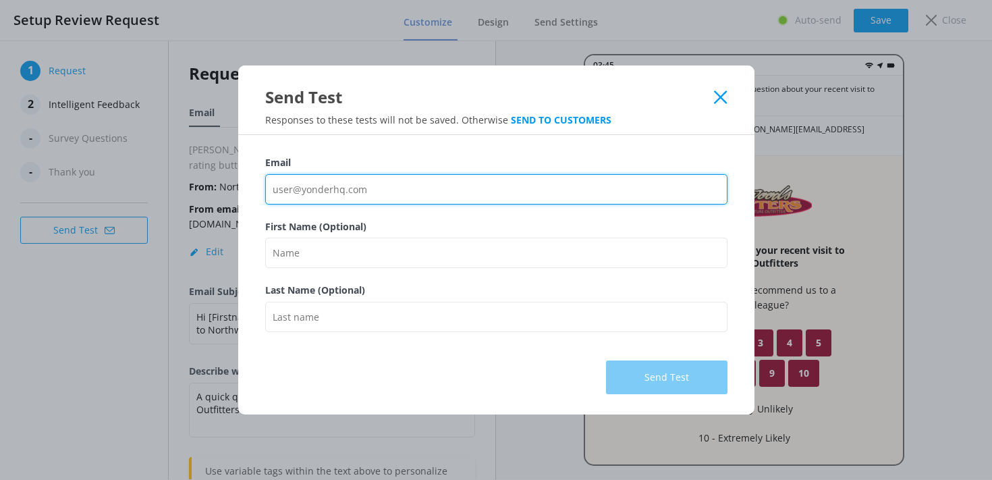
click at [308, 192] on input "Email" at bounding box center [496, 189] width 462 height 30
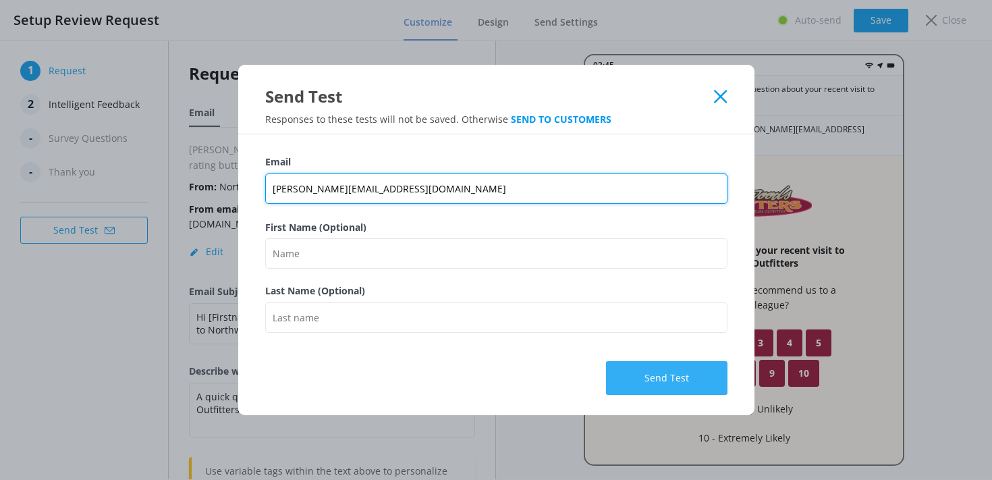
type input "[PERSON_NAME][EMAIL_ADDRESS][DOMAIN_NAME]"
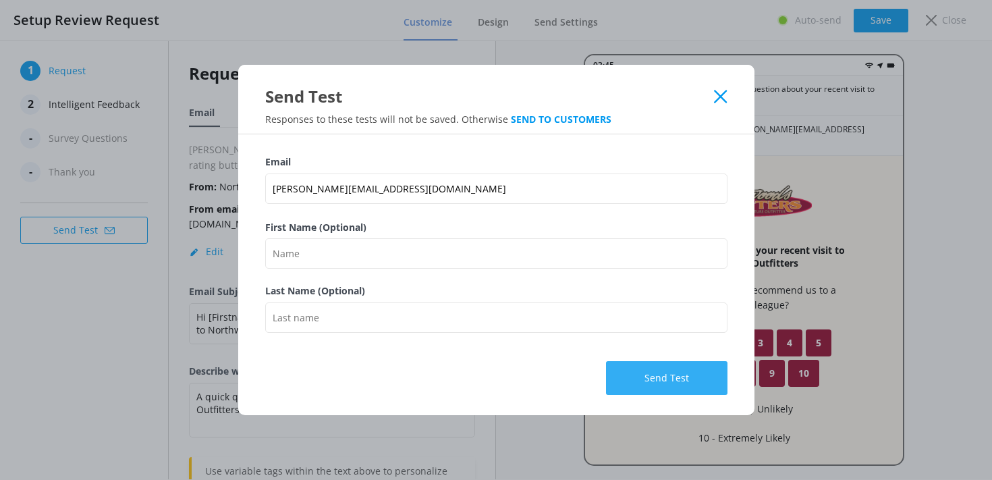
click at [642, 375] on button "Send Test" at bounding box center [666, 378] width 121 height 34
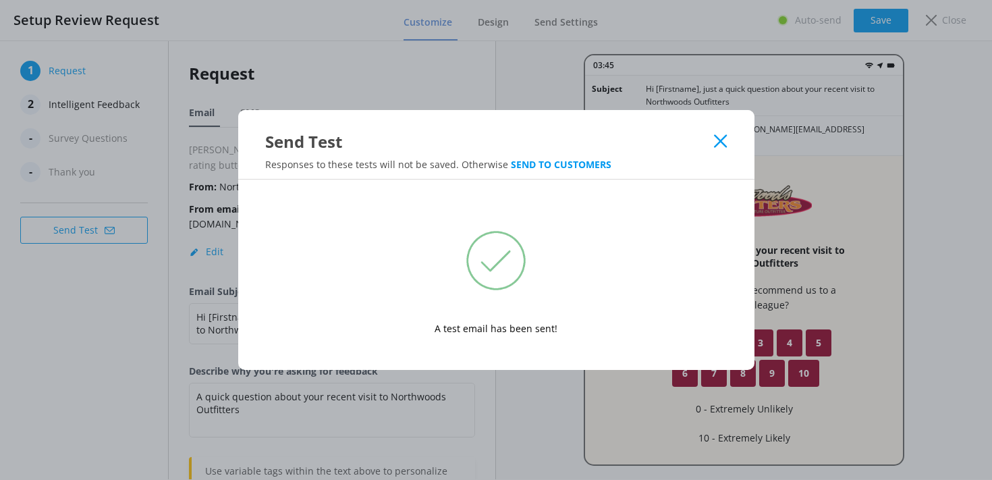
click at [720, 142] on icon at bounding box center [720, 140] width 13 height 13
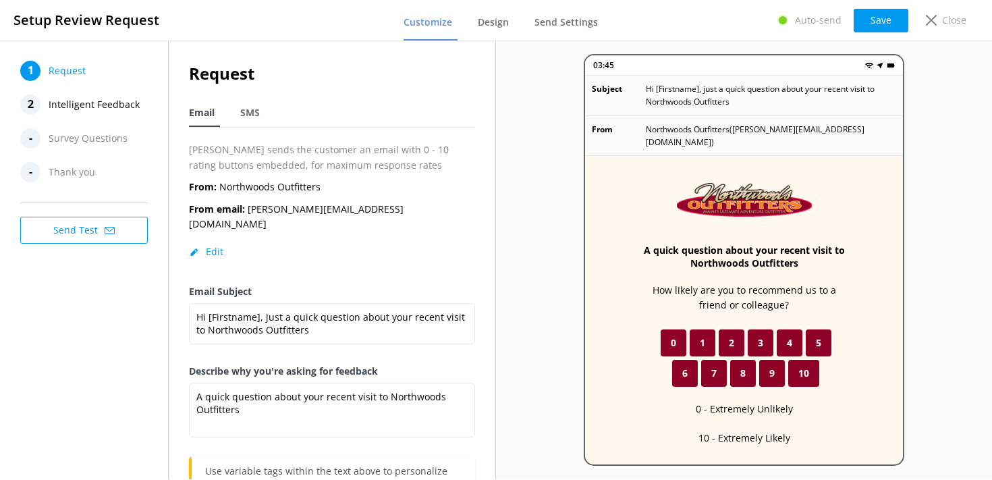
scroll to position [80, 0]
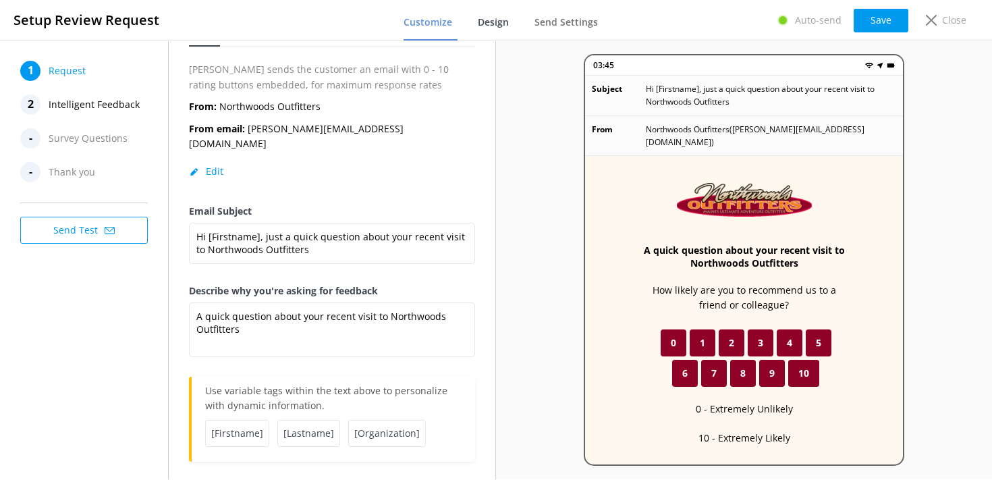
click at [491, 22] on span "Design" at bounding box center [493, 22] width 31 height 13
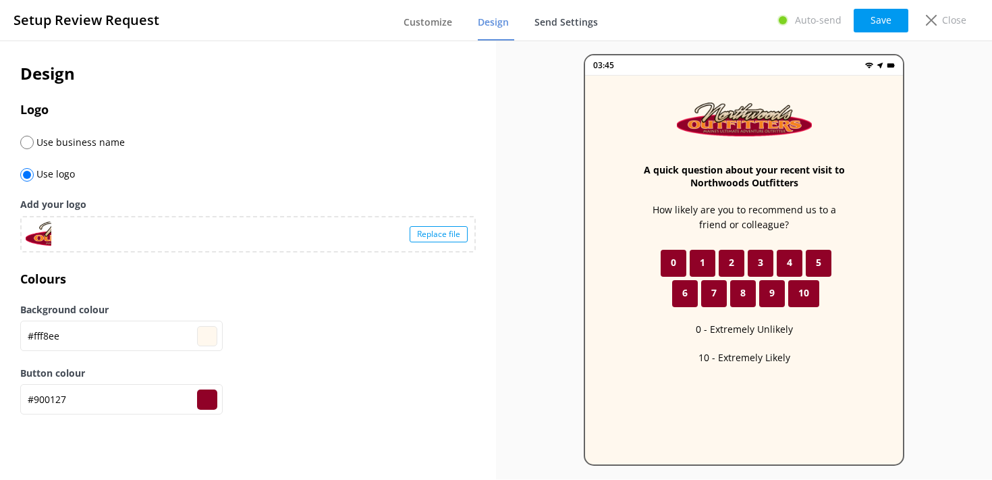
click at [569, 22] on span "Send Settings" at bounding box center [565, 22] width 63 height 13
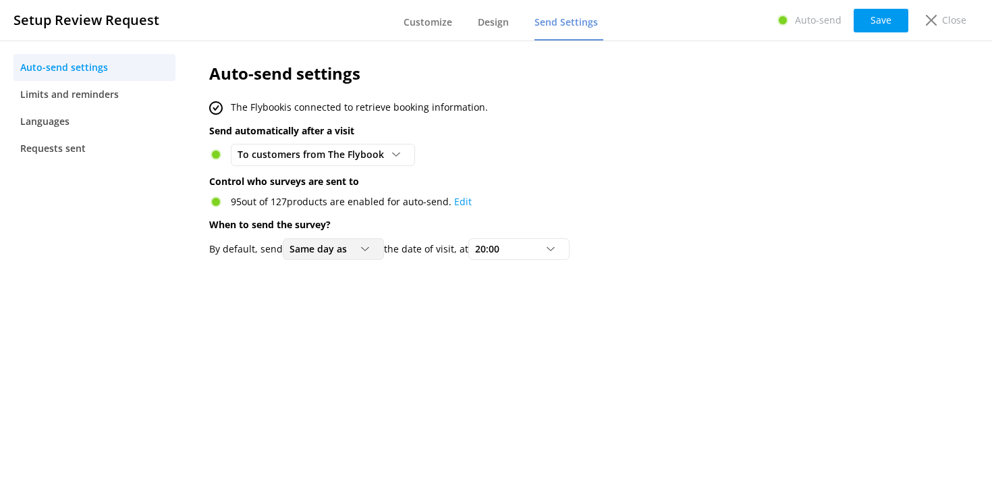
click at [364, 249] on icon at bounding box center [365, 249] width 8 height 8
click at [163, 312] on nav "Auto-send settings Limits and reminders Languages Requests sent" at bounding box center [94, 259] width 189 height 439
click at [90, 98] on span "Limits and reminders" at bounding box center [69, 94] width 99 height 15
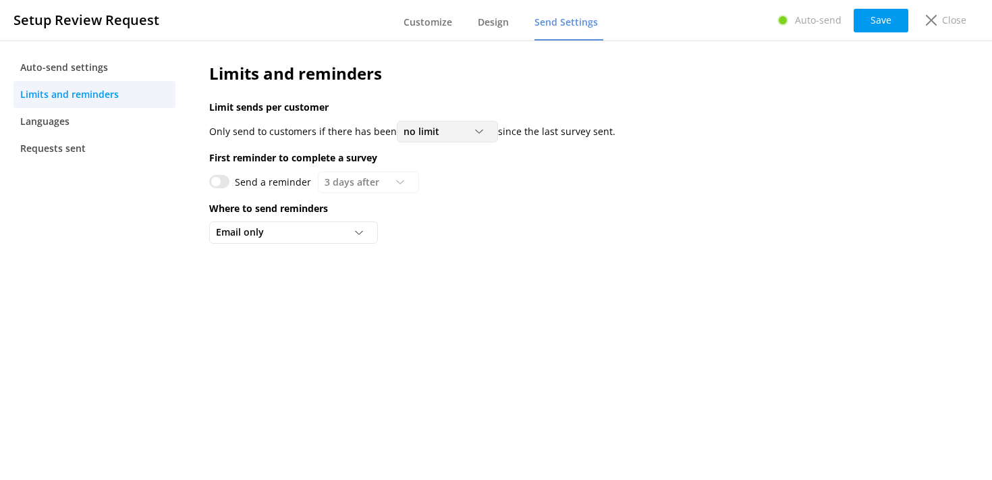
click at [475, 130] on icon at bounding box center [479, 132] width 8 height 8
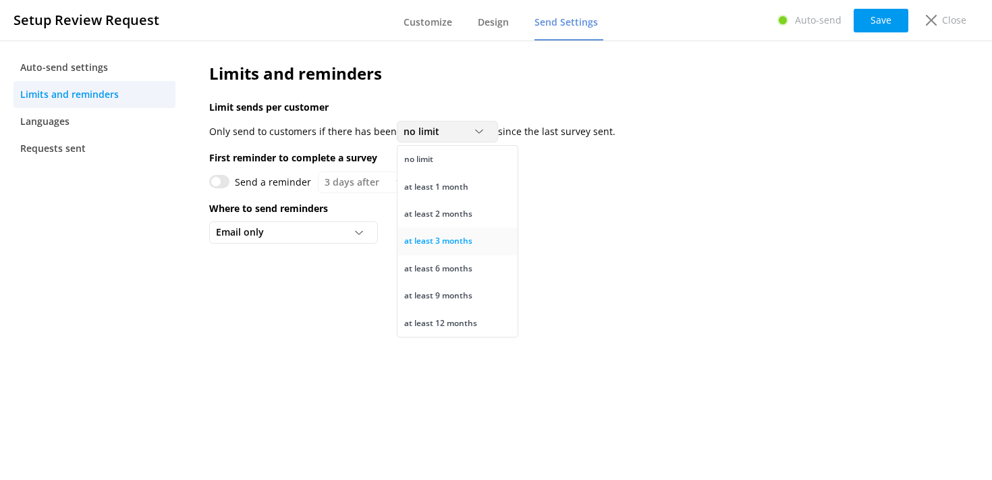
click at [429, 240] on div "at least 3 months" at bounding box center [438, 240] width 68 height 13
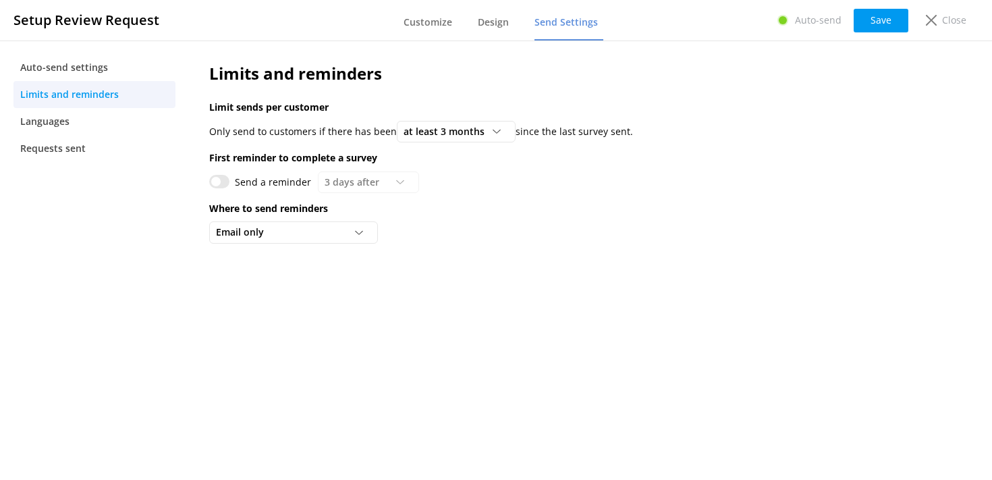
click at [239, 163] on p "First reminder to complete a survey" at bounding box center [536, 157] width 654 height 15
click at [214, 184] on input "Send a reminder" at bounding box center [219, 181] width 20 height 13
checkbox input "true"
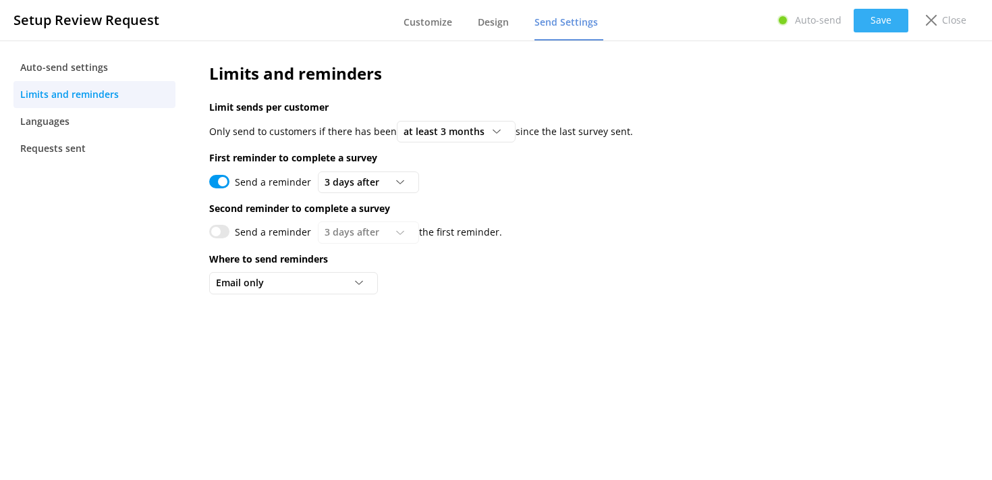
click at [874, 28] on button "Save" at bounding box center [880, 21] width 55 height 24
click at [56, 138] on link "Requests sent" at bounding box center [94, 148] width 162 height 27
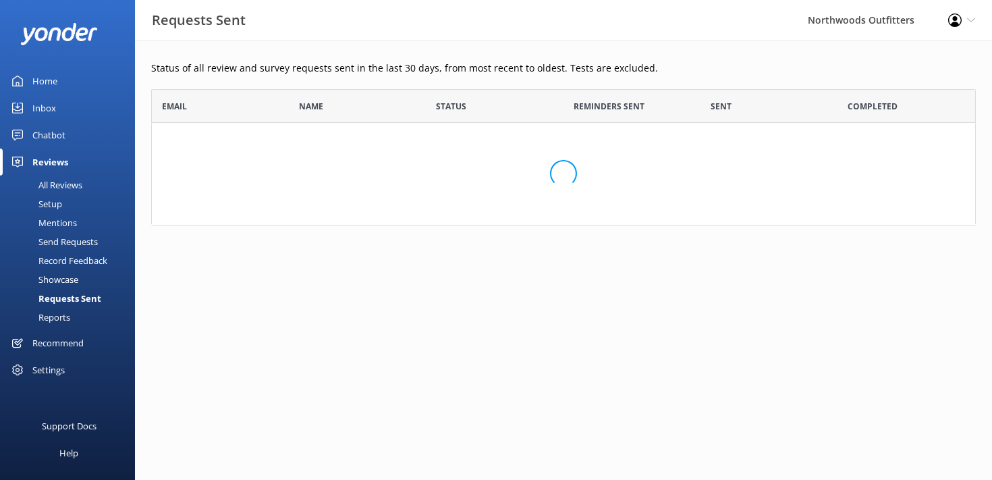
scroll to position [136, 824]
click at [45, 187] on div "All Reviews" at bounding box center [45, 184] width 74 height 19
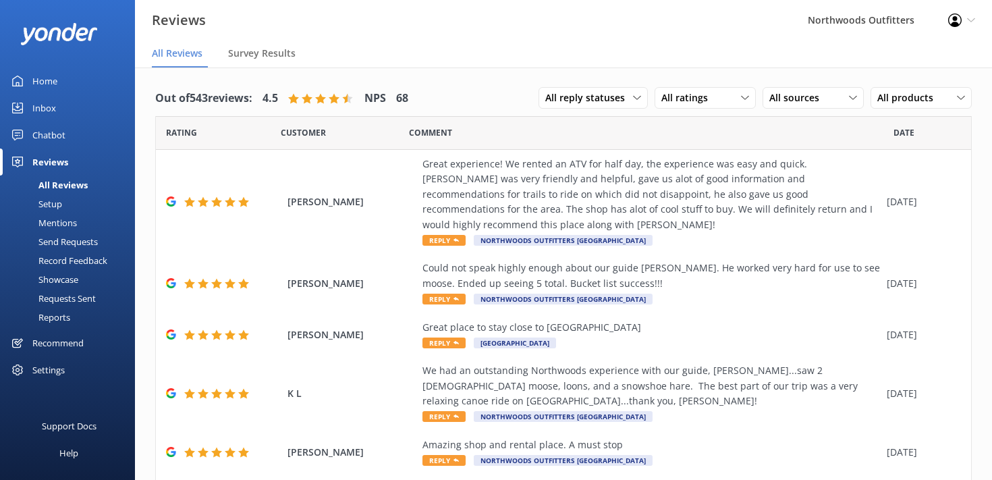
click at [60, 212] on div "Setup" at bounding box center [35, 203] width 54 height 19
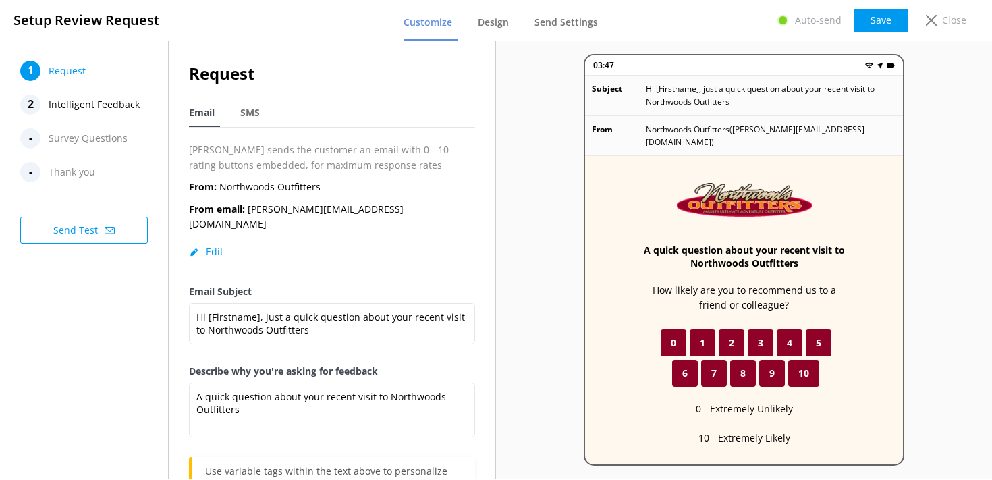
click at [71, 228] on button "Send Test" at bounding box center [84, 230] width 128 height 27
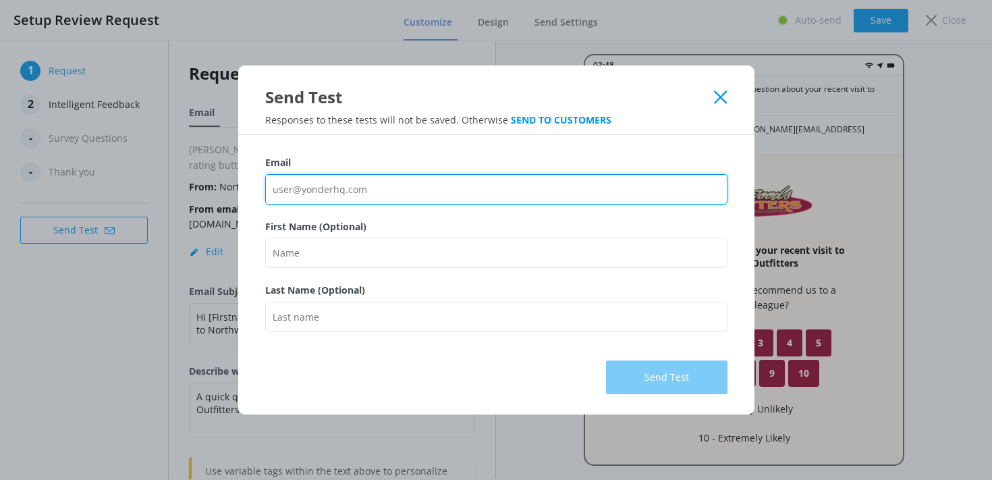
click at [294, 183] on input "Email" at bounding box center [496, 189] width 462 height 30
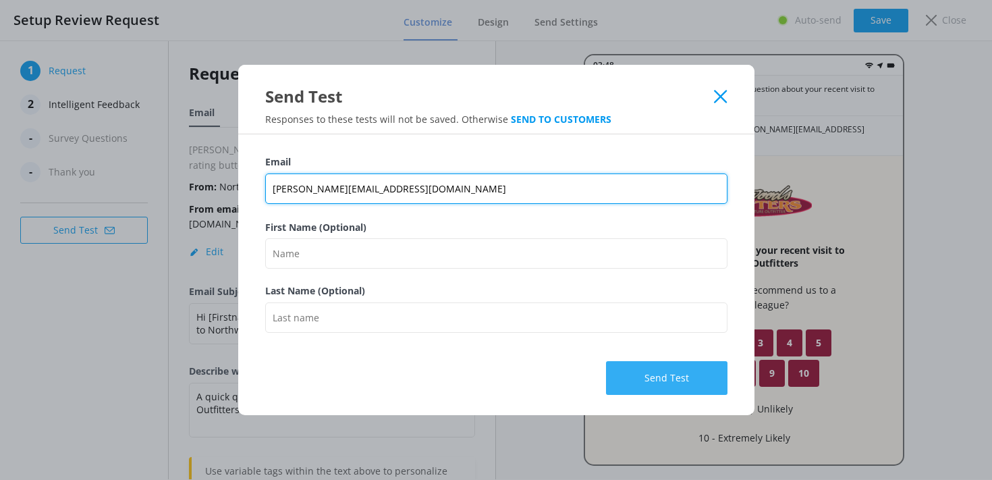
type input "mike@maineoutfitter.com"
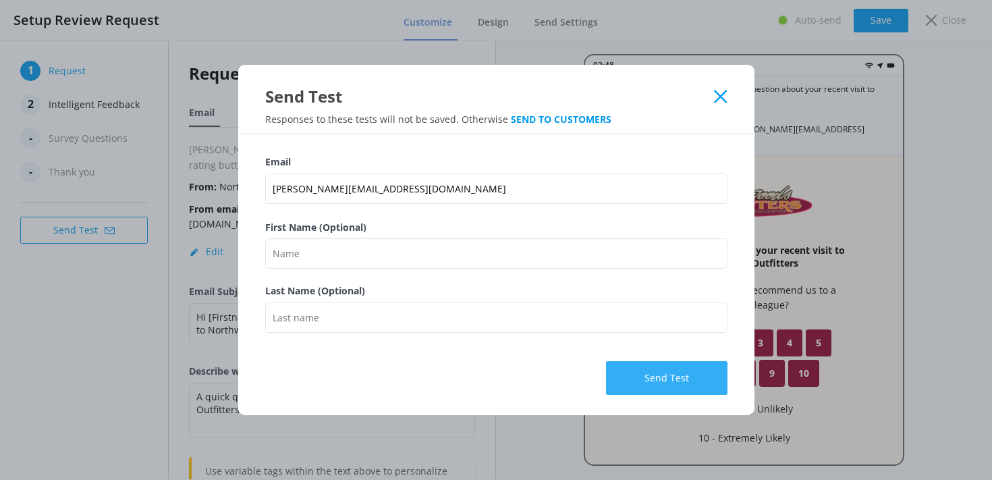
click at [671, 363] on button "Send Test" at bounding box center [666, 378] width 121 height 34
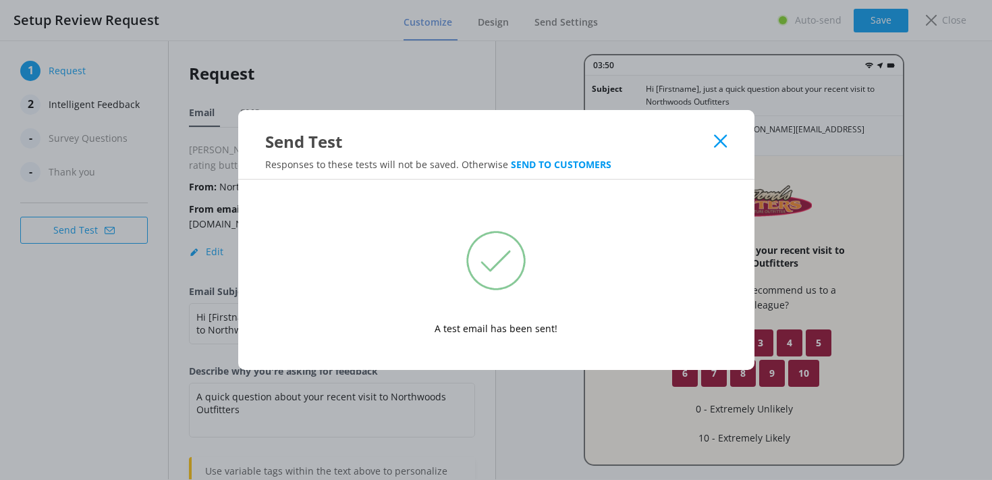
click at [719, 139] on icon at bounding box center [720, 140] width 13 height 13
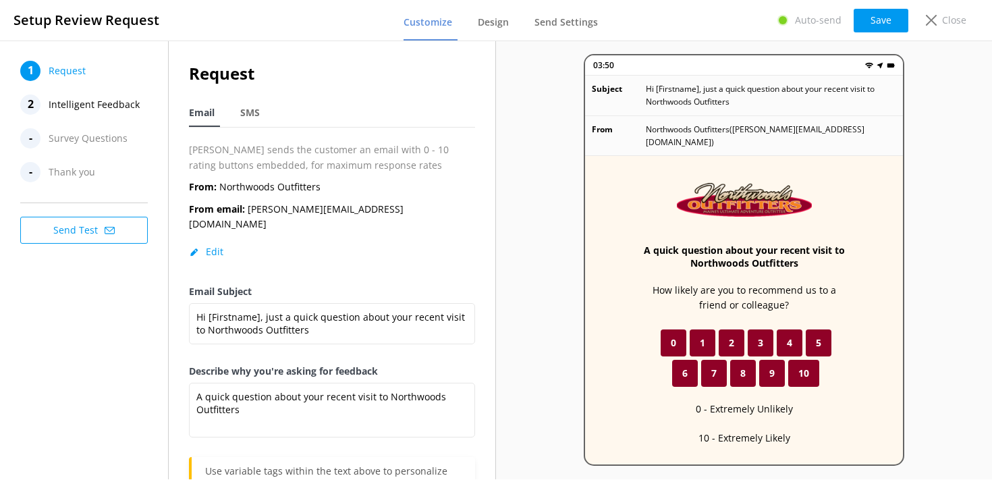
click at [66, 230] on button "Send Test" at bounding box center [84, 230] width 128 height 27
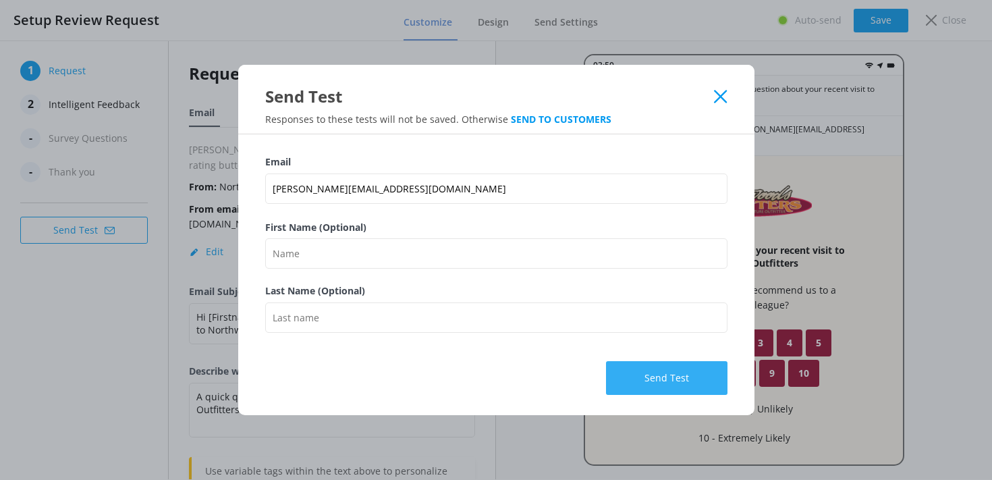
click at [673, 376] on button "Send Test" at bounding box center [666, 378] width 121 height 34
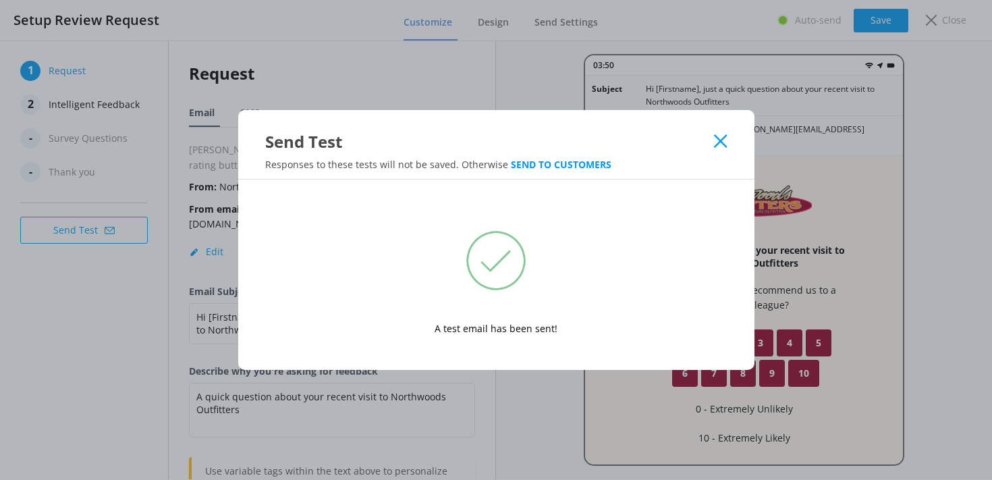
click at [721, 139] on use at bounding box center [720, 141] width 13 height 13
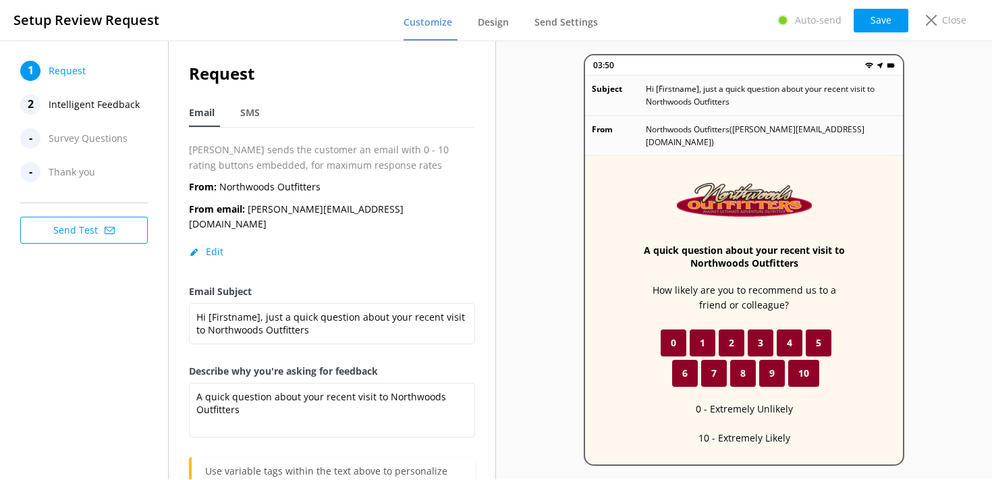
scroll to position [80, 0]
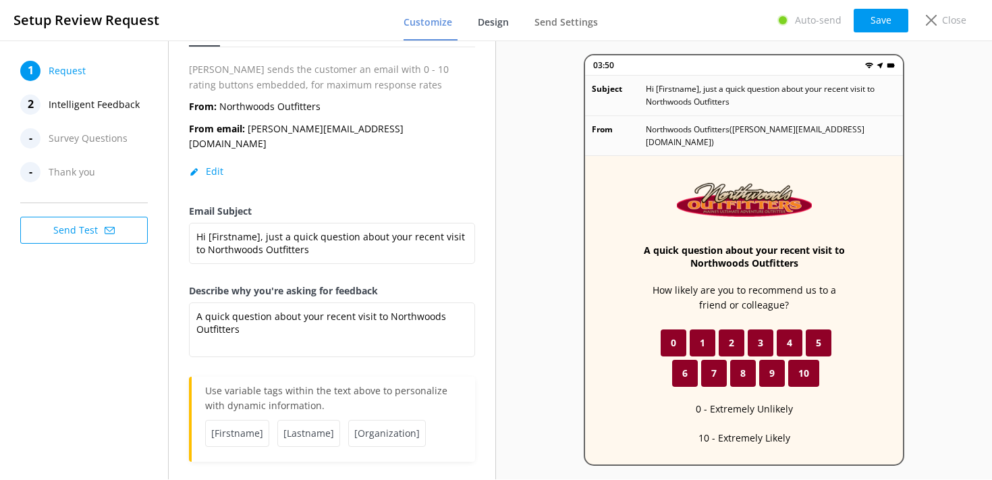
click at [498, 26] on span "Design" at bounding box center [493, 22] width 31 height 13
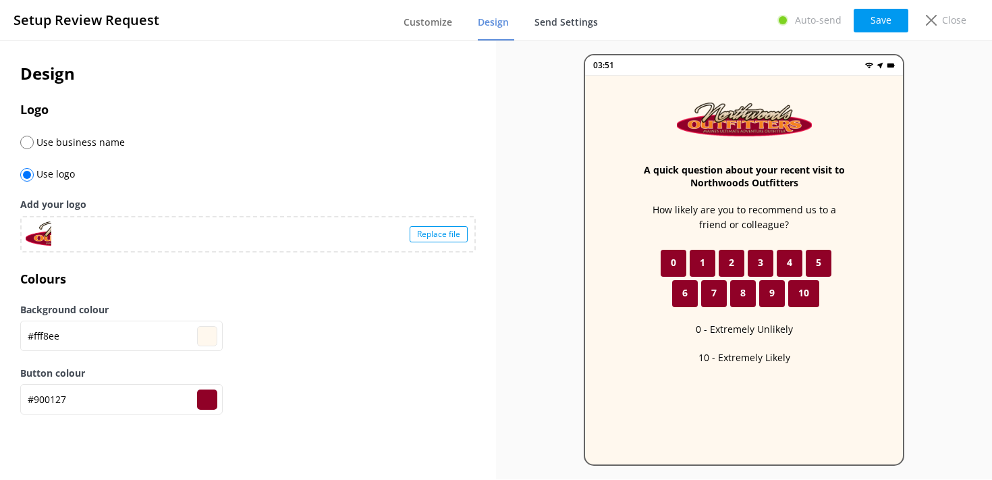
click at [586, 20] on span "Send Settings" at bounding box center [565, 22] width 63 height 13
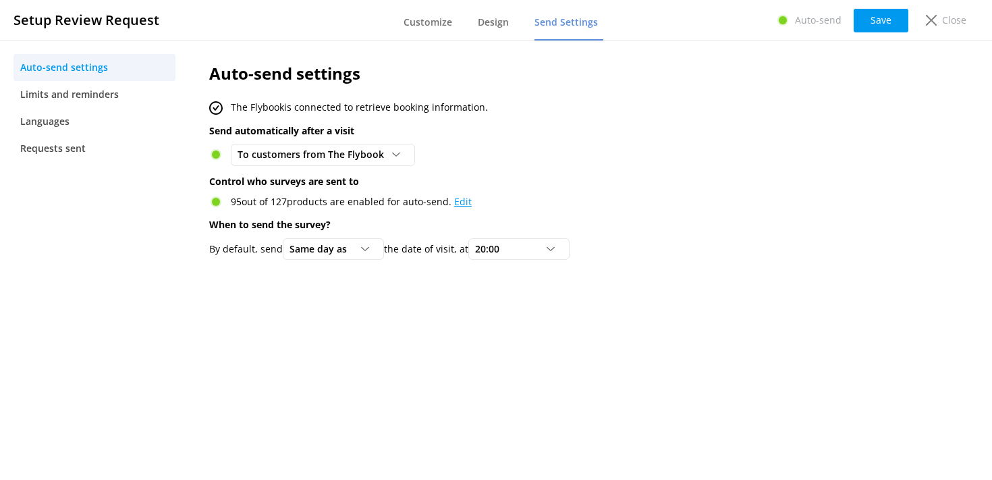
click at [457, 200] on link "Edit" at bounding box center [463, 201] width 18 height 13
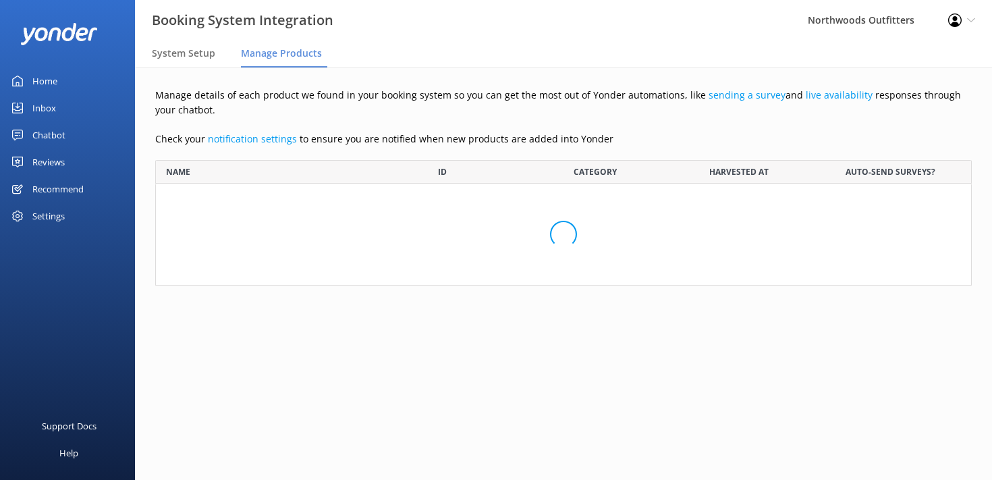
scroll to position [125, 816]
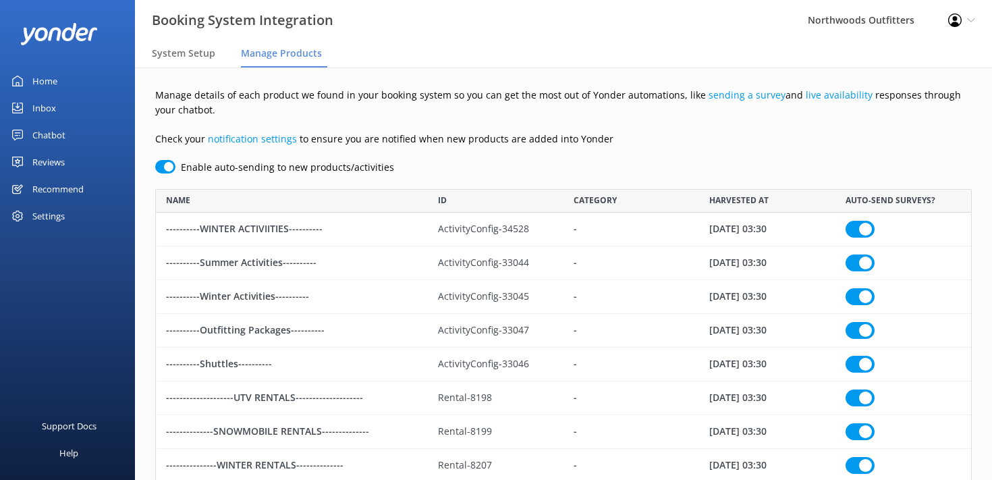
checkbox input "true"
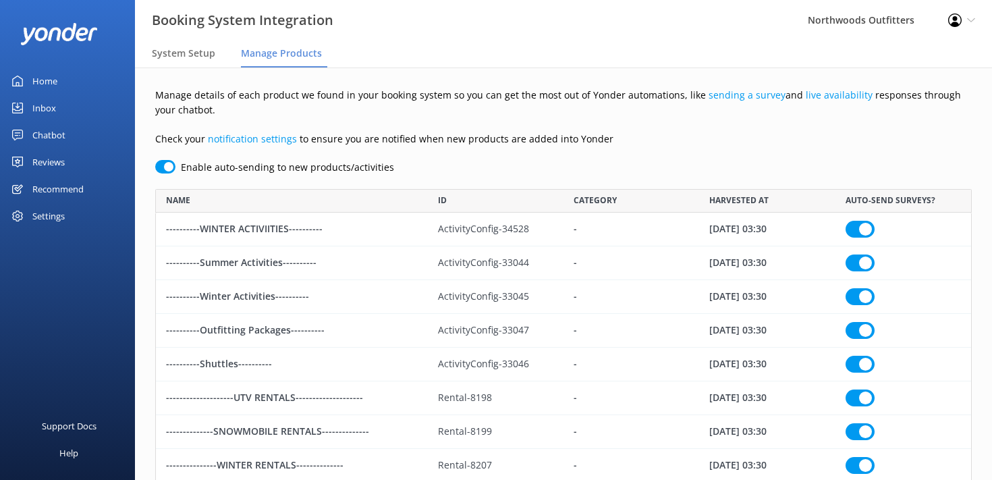
checkbox input "true"
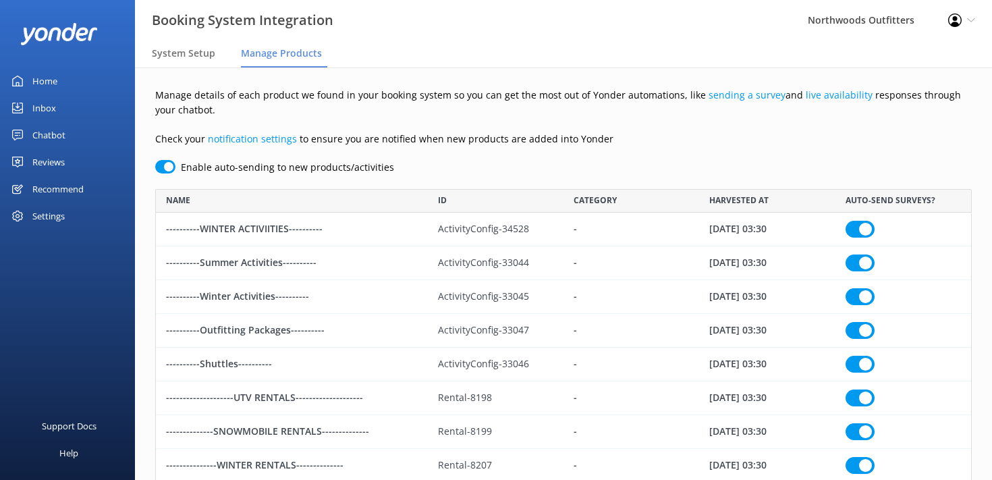
checkbox input "true"
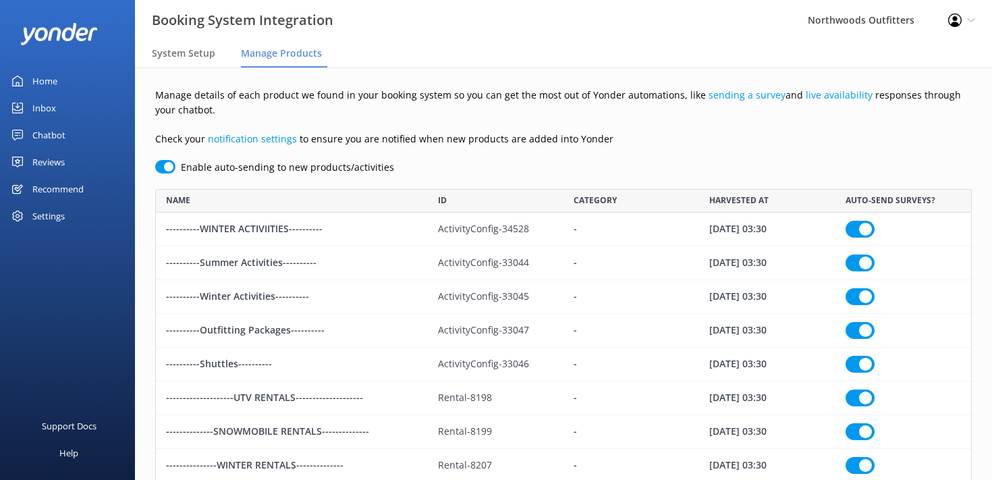
checkbox input "true"
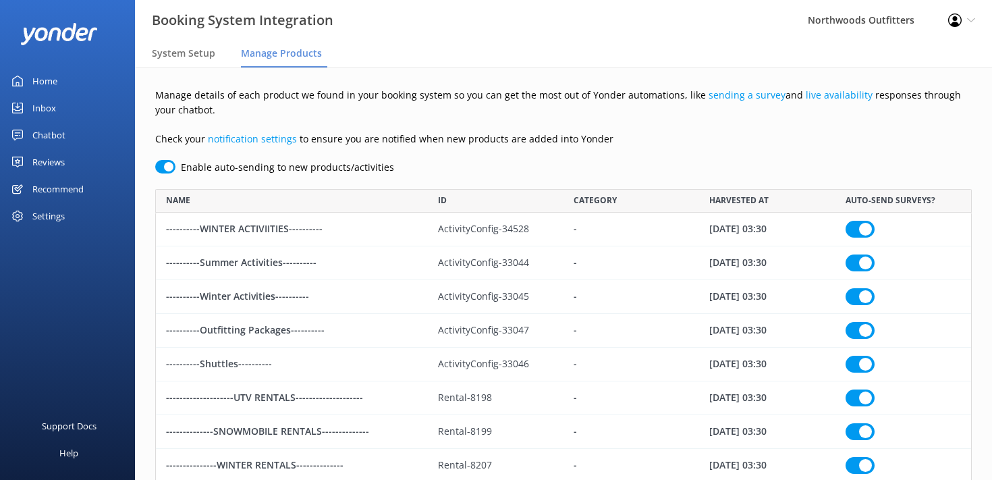
checkbox input "true"
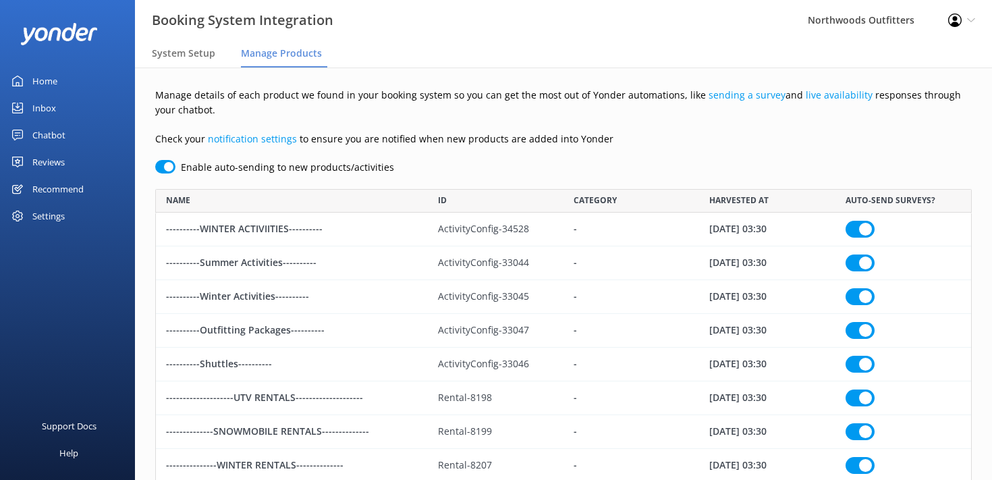
checkbox input "true"
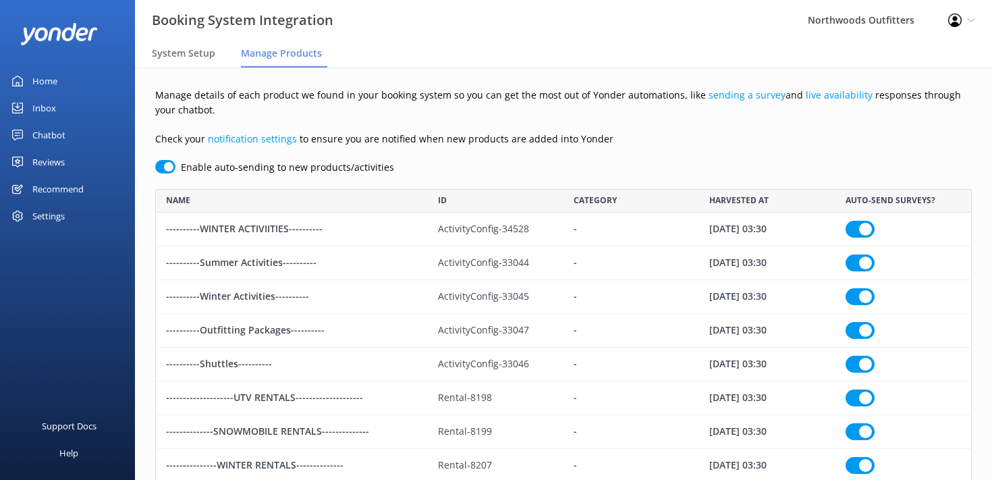
checkbox input "true"
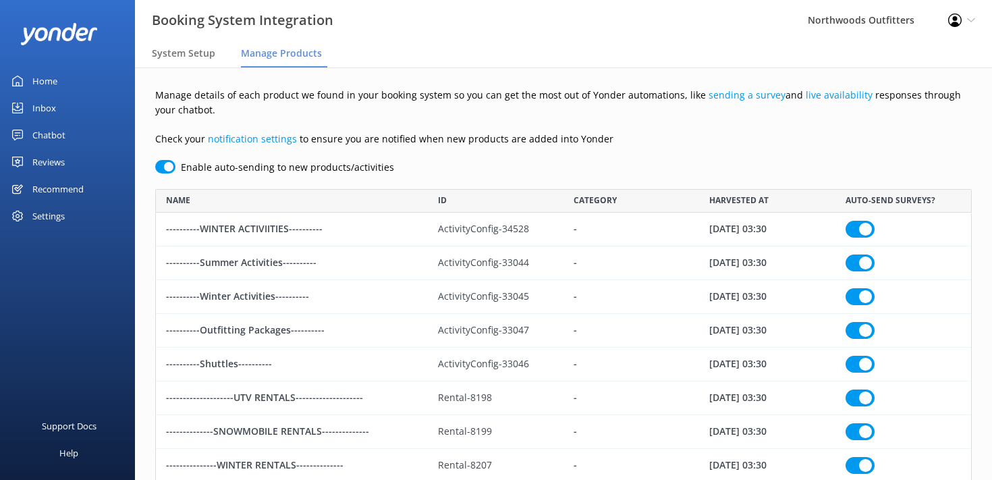
checkbox input "true"
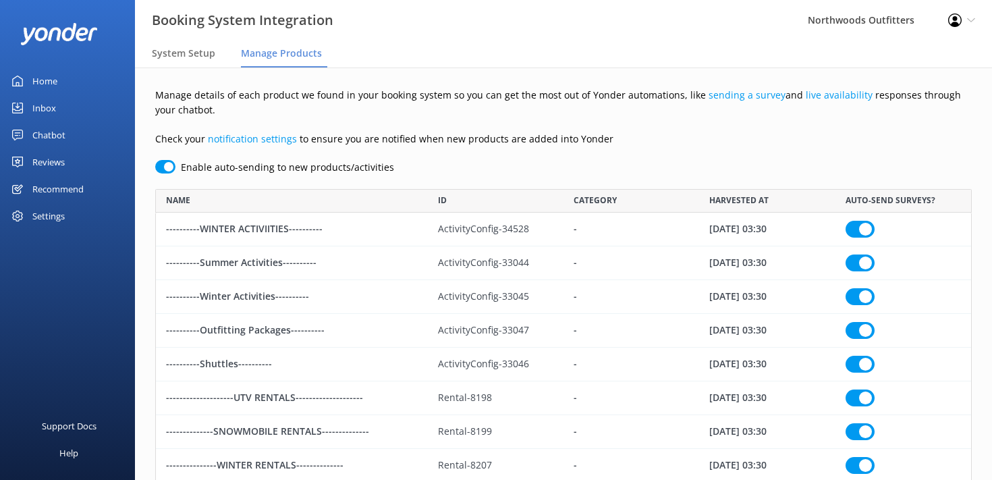
checkbox input "true"
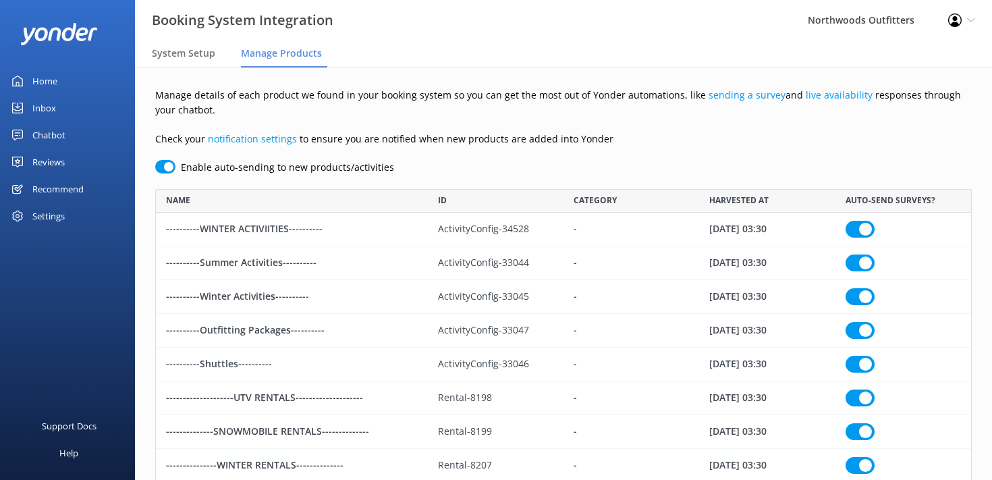
checkbox input "true"
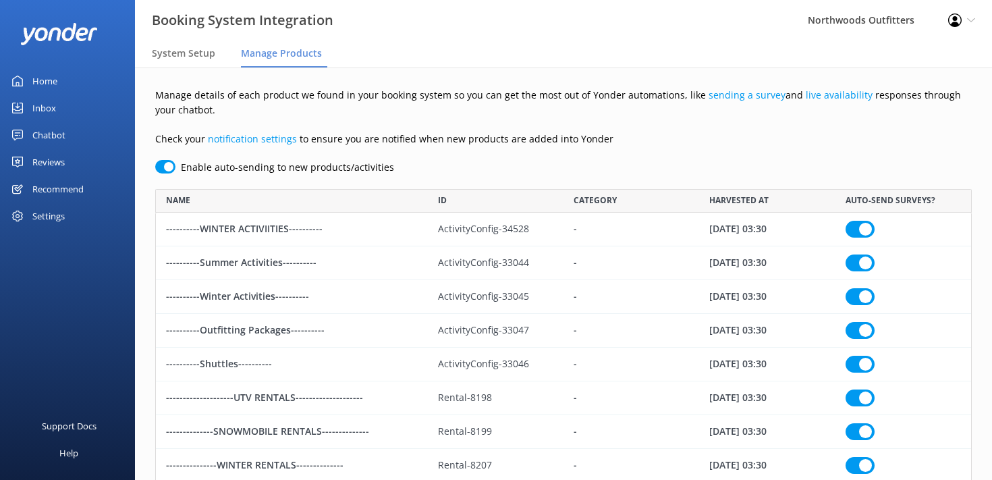
checkbox input "true"
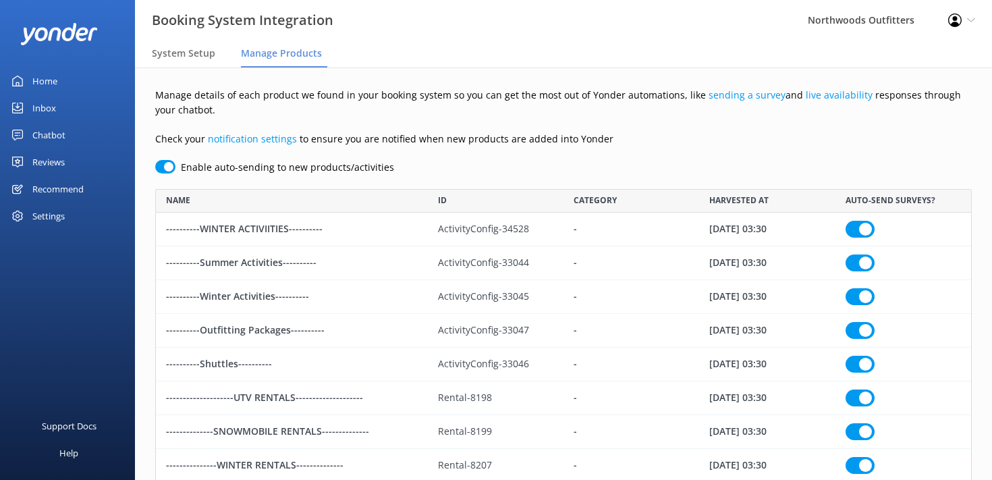
checkbox input "true"
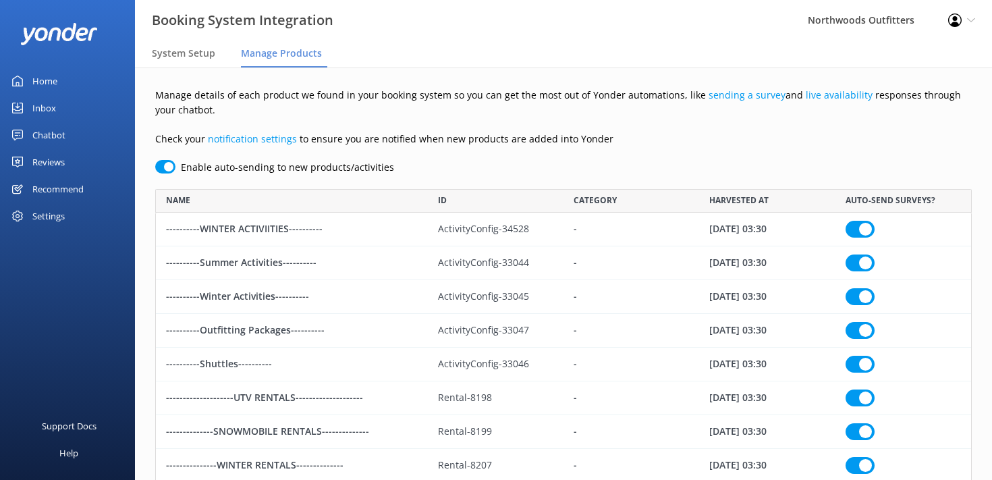
checkbox input "true"
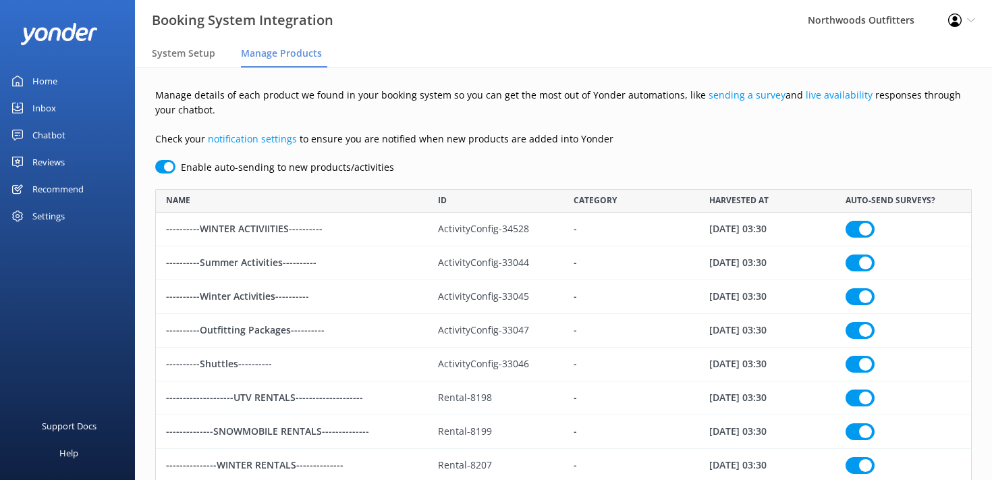
checkbox input "true"
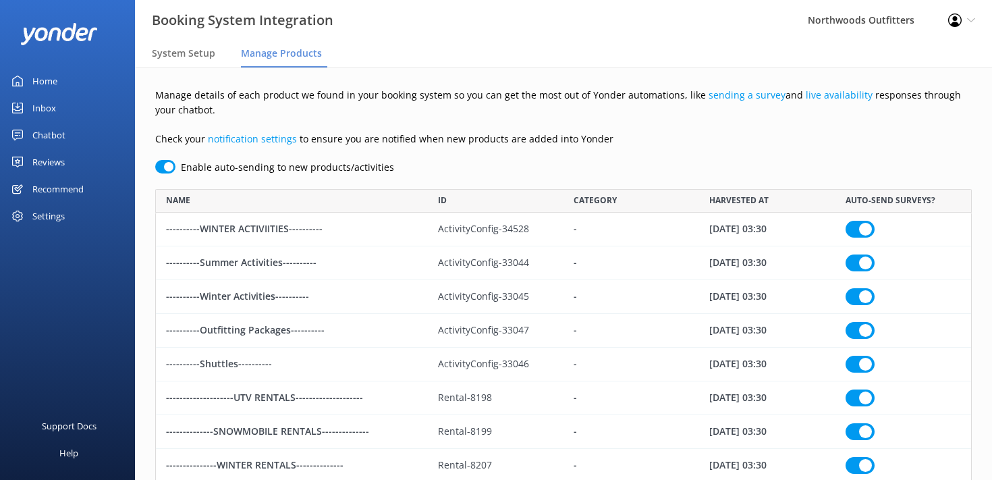
checkbox input "true"
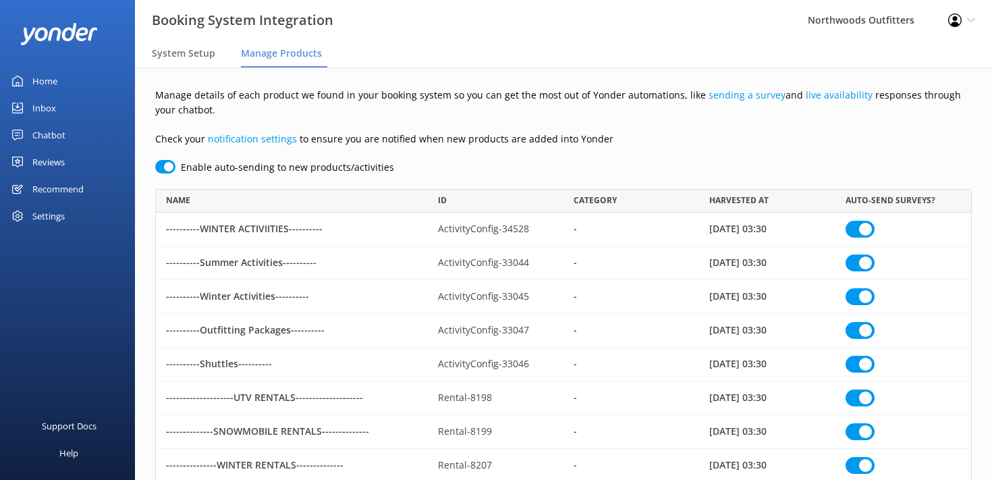
checkbox input "true"
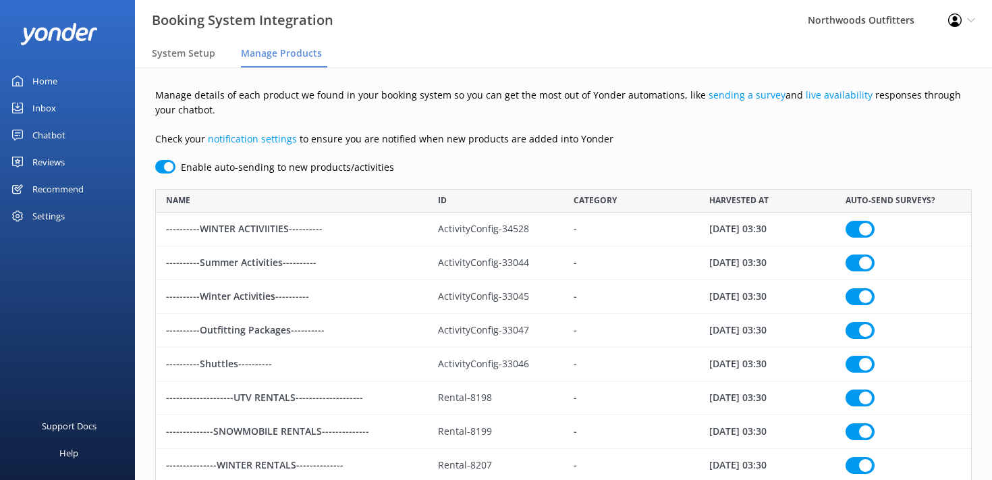
checkbox input "true"
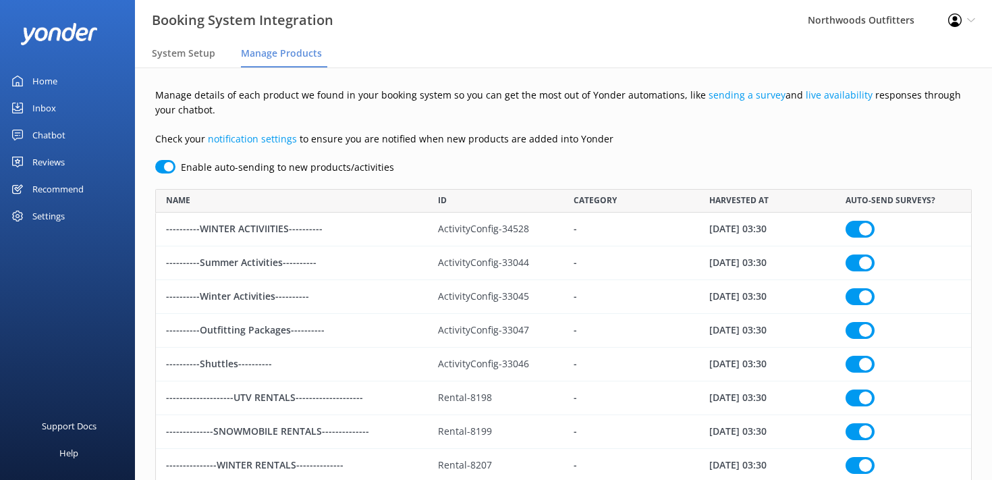
checkbox input "true"
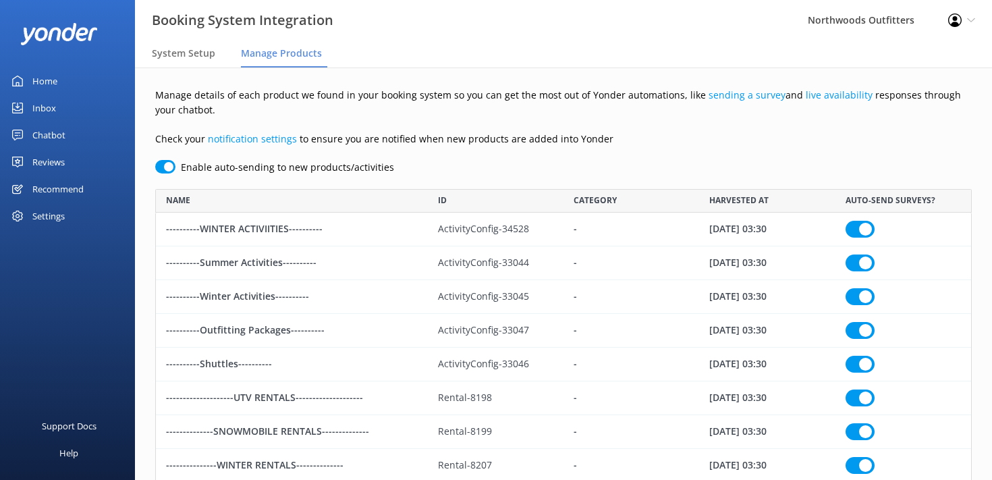
checkbox input "true"
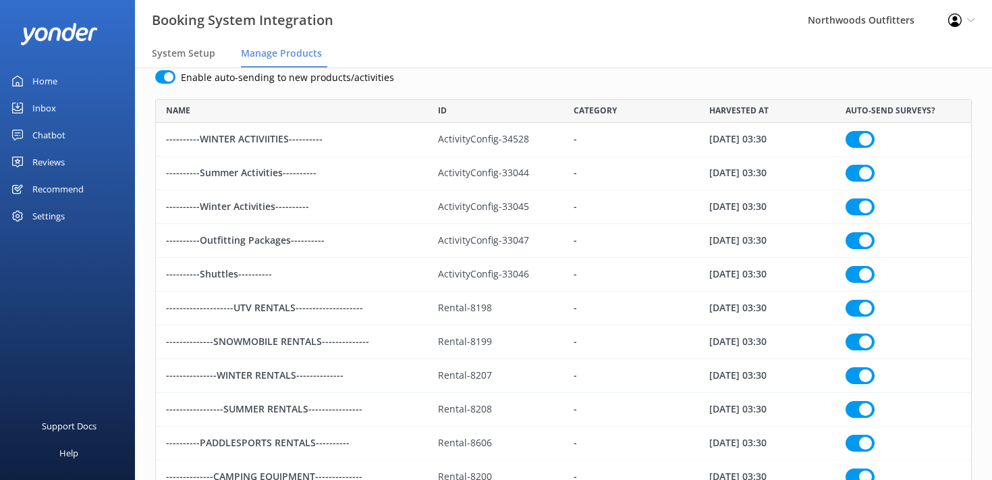
scroll to position [0, 0]
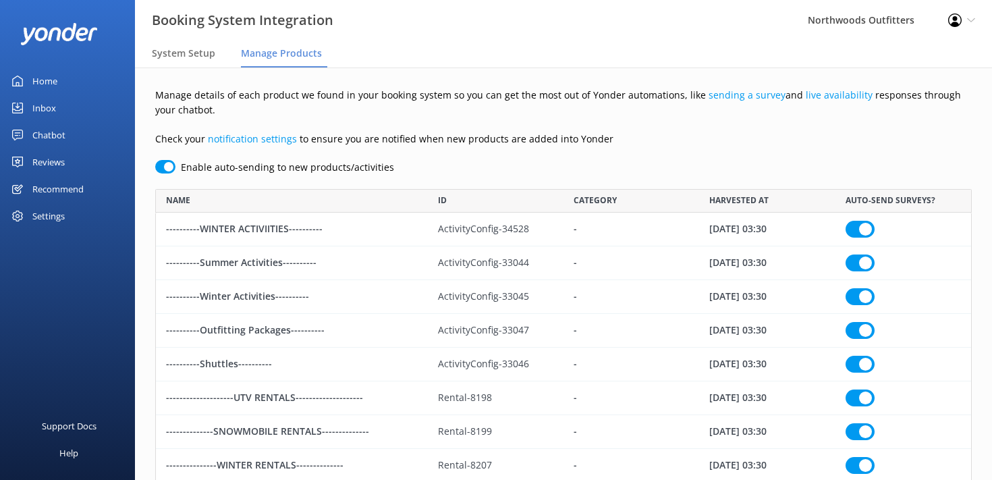
click at [174, 39] on div "Booking System Integration" at bounding box center [175, 20] width 350 height 40
click at [171, 53] on span "System Setup" at bounding box center [183, 53] width 63 height 13
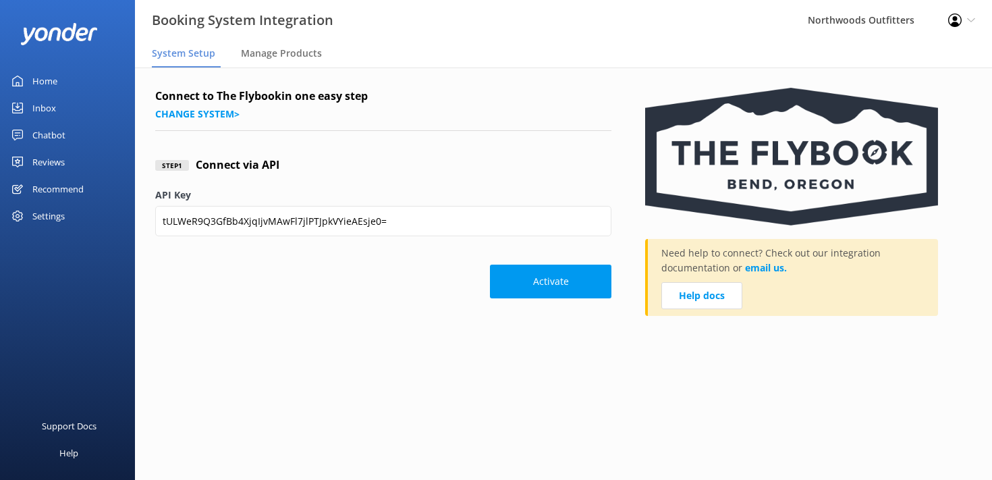
click at [45, 285] on div "Support Docs Help" at bounding box center [67, 361] width 135 height 237
click at [41, 163] on div "Reviews" at bounding box center [48, 161] width 32 height 27
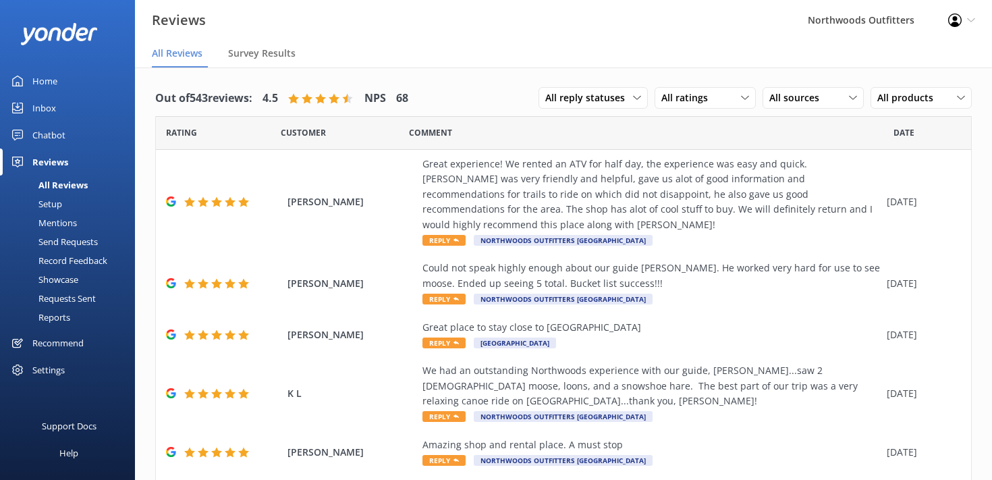
click at [54, 205] on div "Setup" at bounding box center [35, 203] width 54 height 19
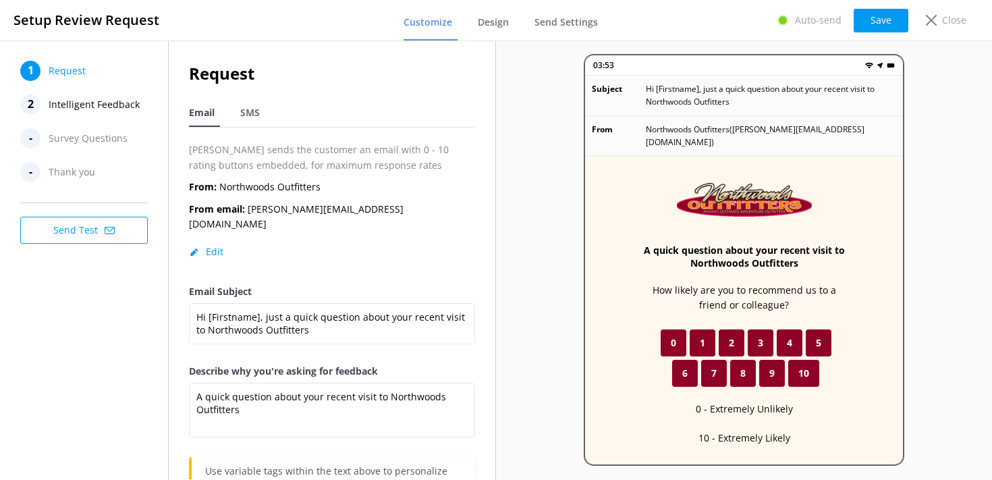
scroll to position [80, 0]
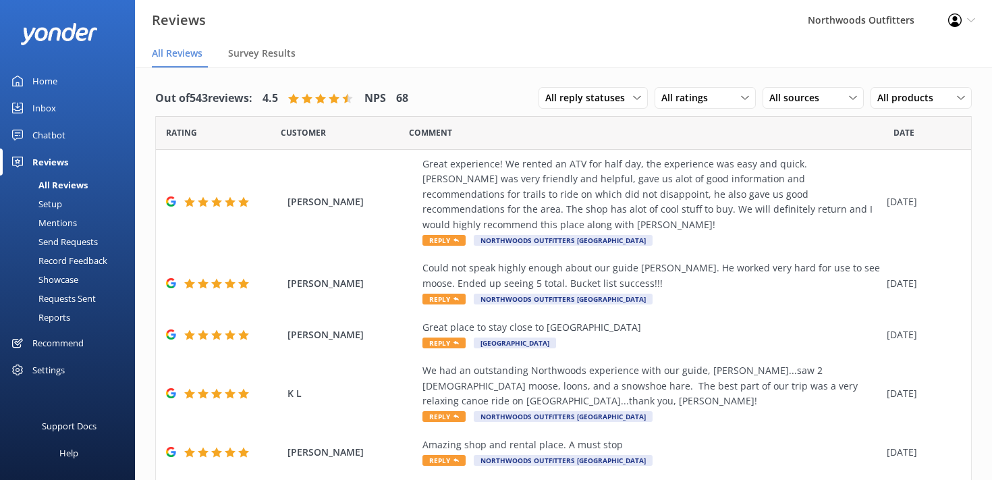
click at [55, 371] on div "Settings" at bounding box center [48, 369] width 32 height 27
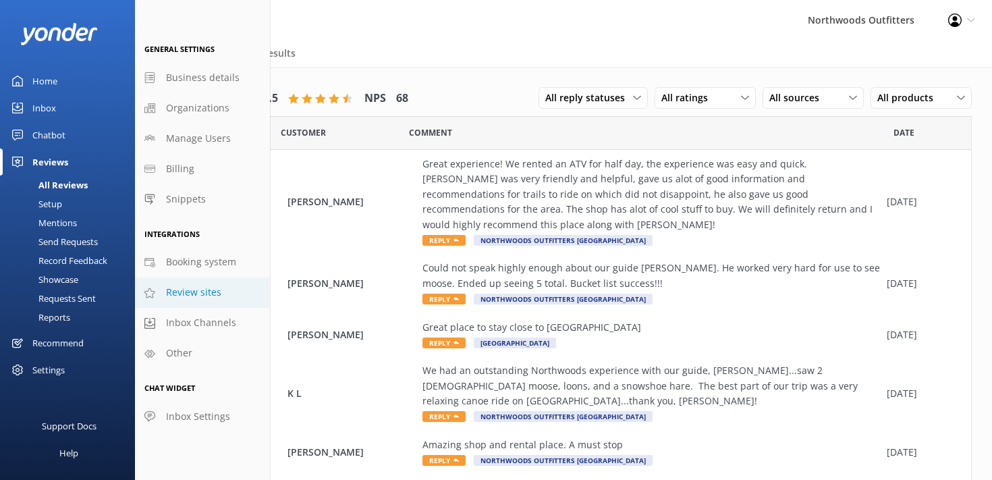
click at [193, 293] on span "Review sites" at bounding box center [193, 292] width 55 height 15
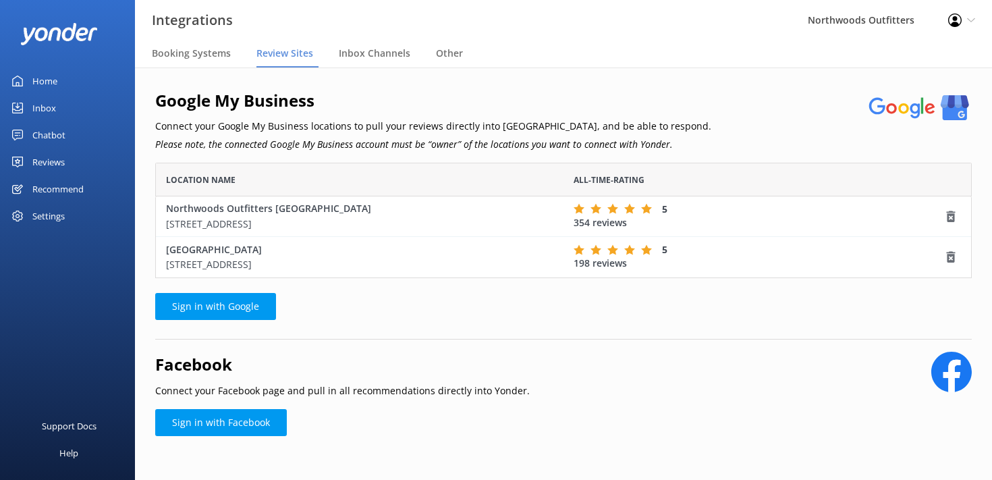
scroll to position [115, 816]
click at [186, 306] on link "Sign in with Google" at bounding box center [215, 306] width 121 height 27
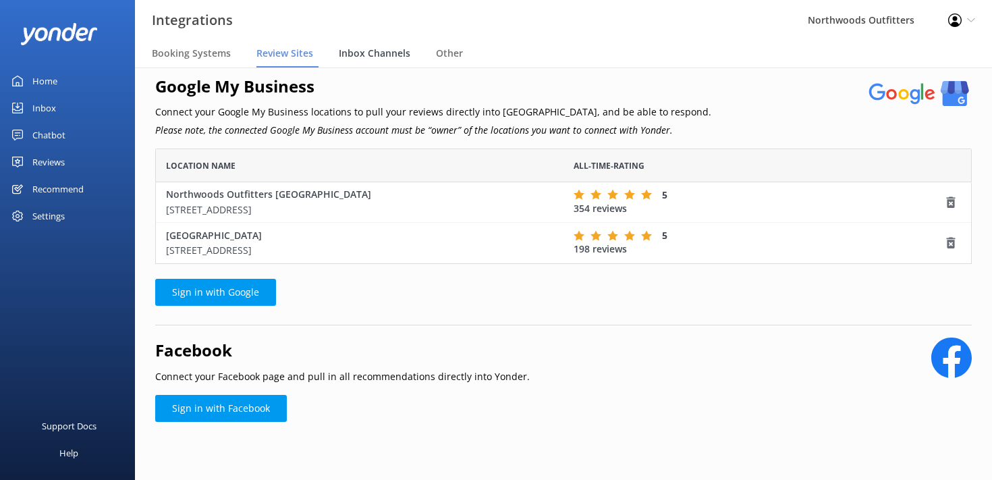
click at [381, 45] on div "Inbox Channels" at bounding box center [377, 53] width 77 height 27
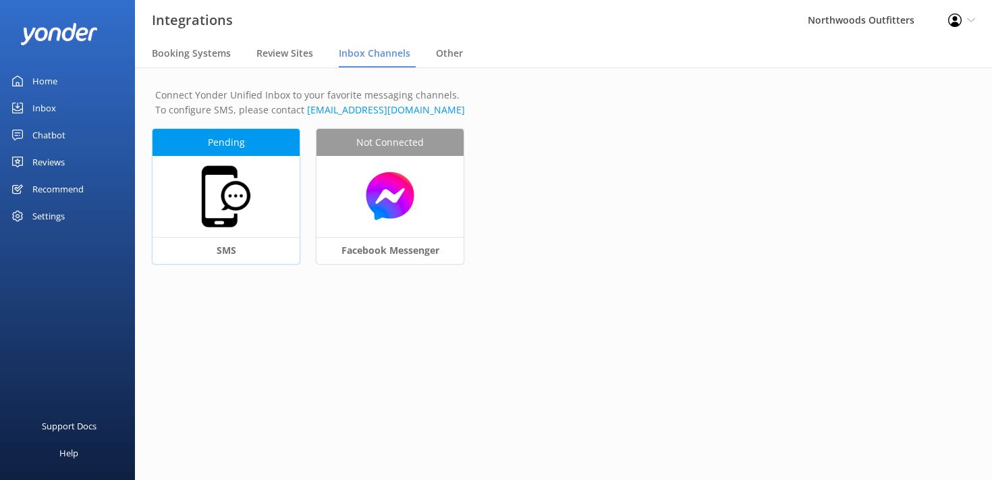
click at [212, 165] on img at bounding box center [225, 196] width 67 height 67
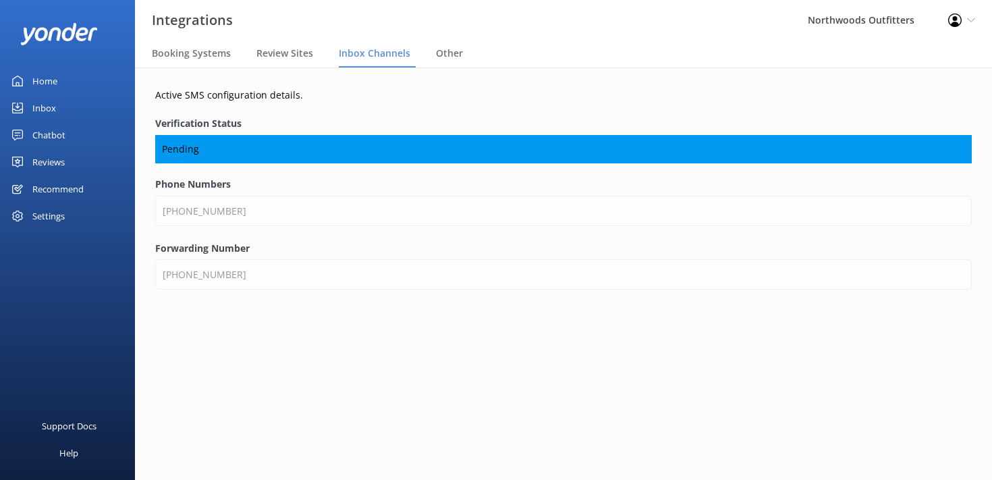
click at [32, 78] on link "Home" at bounding box center [67, 80] width 135 height 27
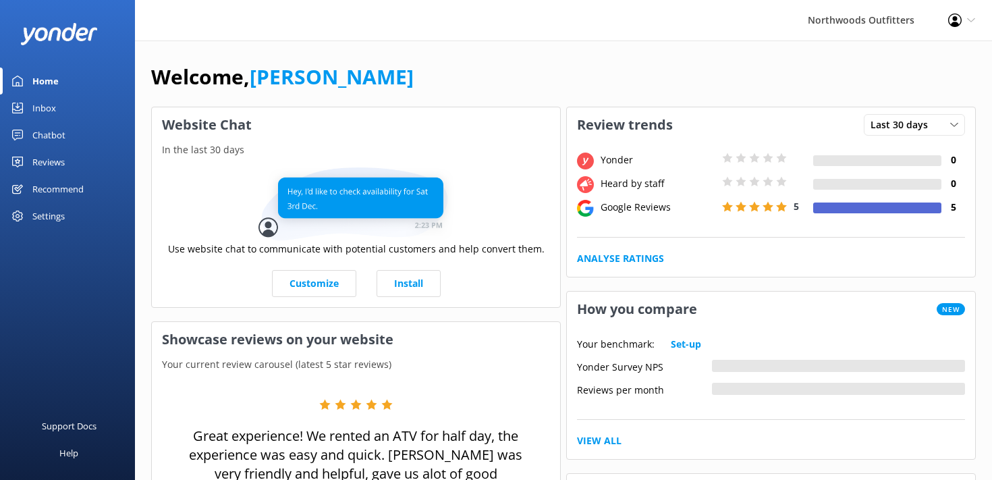
click at [91, 310] on div "Support Docs Help" at bounding box center [67, 361] width 135 height 237
click at [453, 67] on div "Welcome, [PERSON_NAME]" at bounding box center [563, 84] width 824 height 46
click at [506, 78] on div "Welcome, [PERSON_NAME]" at bounding box center [563, 84] width 824 height 46
click at [45, 76] on div "Home" at bounding box center [45, 80] width 26 height 27
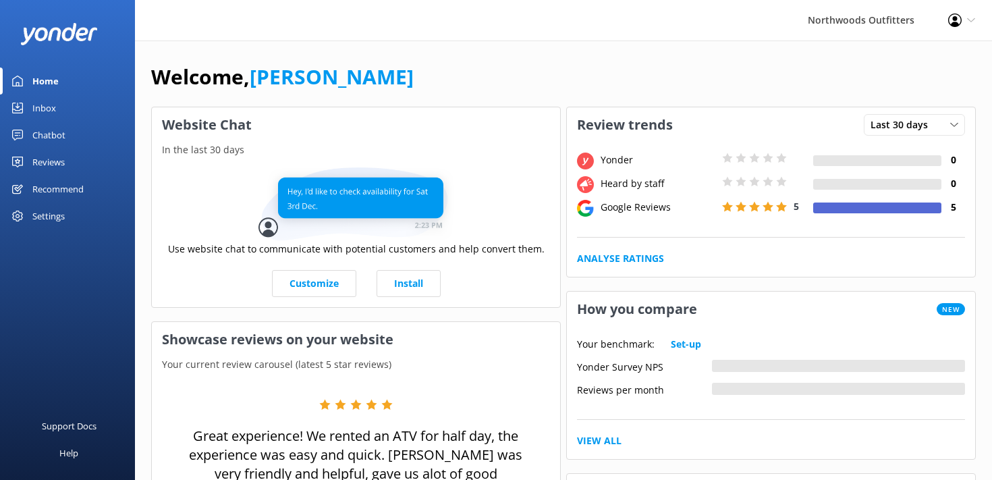
click at [225, 18] on div "Northwoods Outfitters Profile Settings Logout" at bounding box center [496, 20] width 992 height 40
